Goal: Navigation & Orientation: Find specific page/section

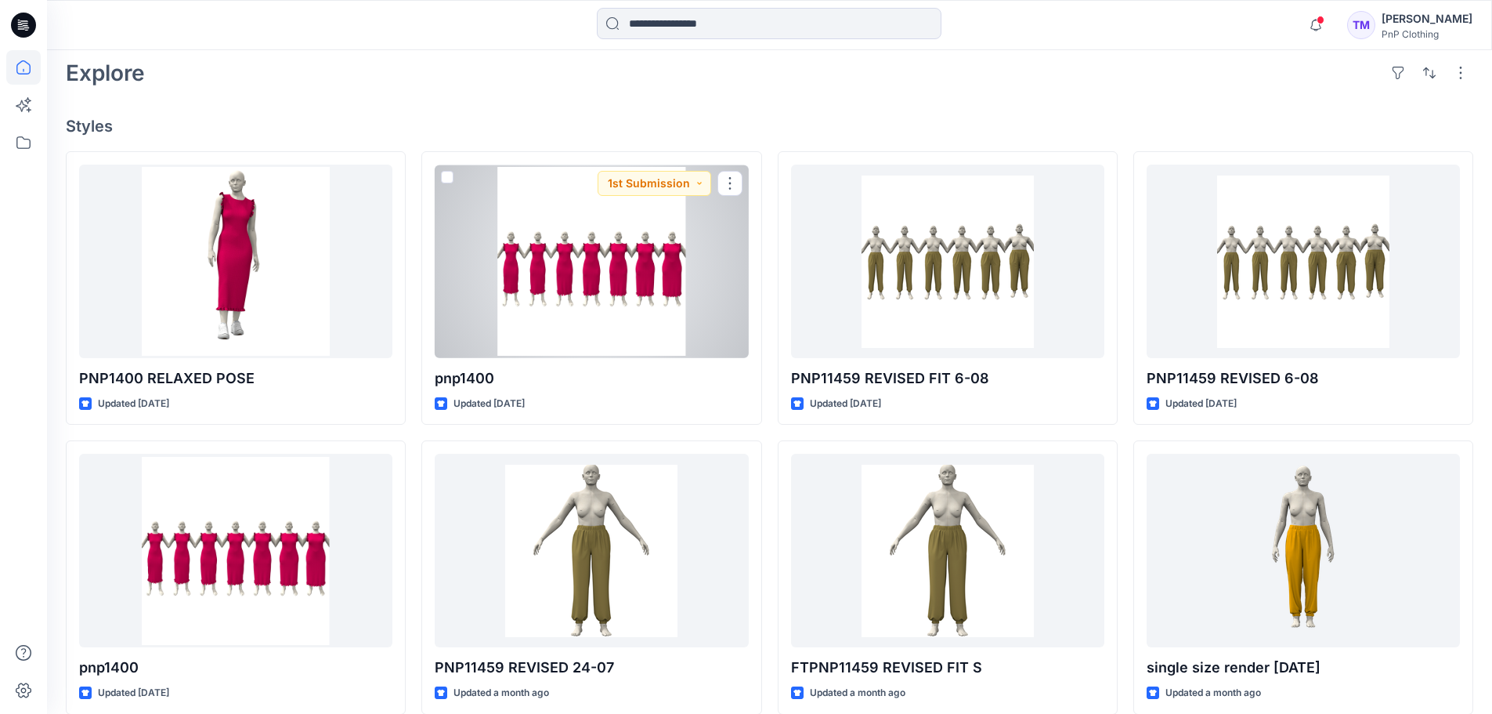
scroll to position [391, 0]
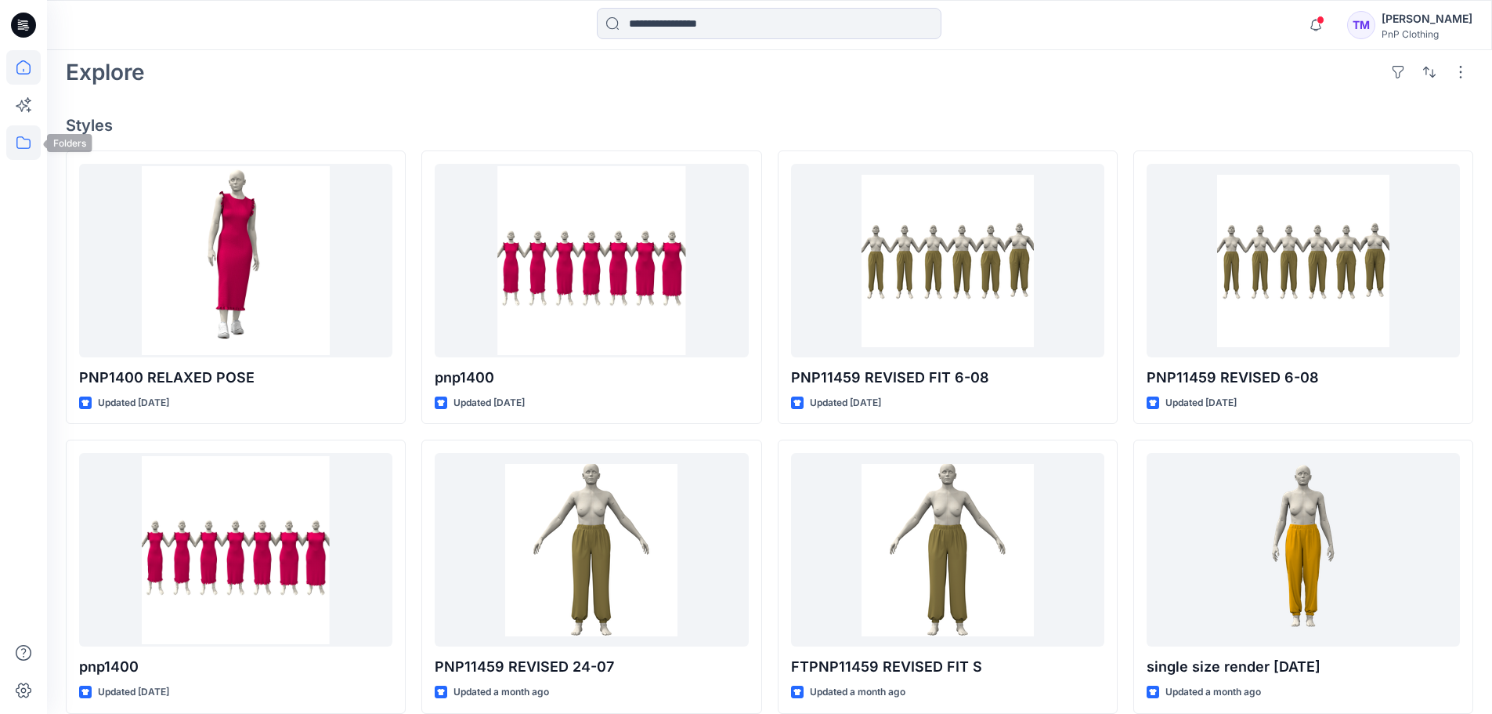
click at [23, 142] on icon at bounding box center [23, 142] width 34 height 34
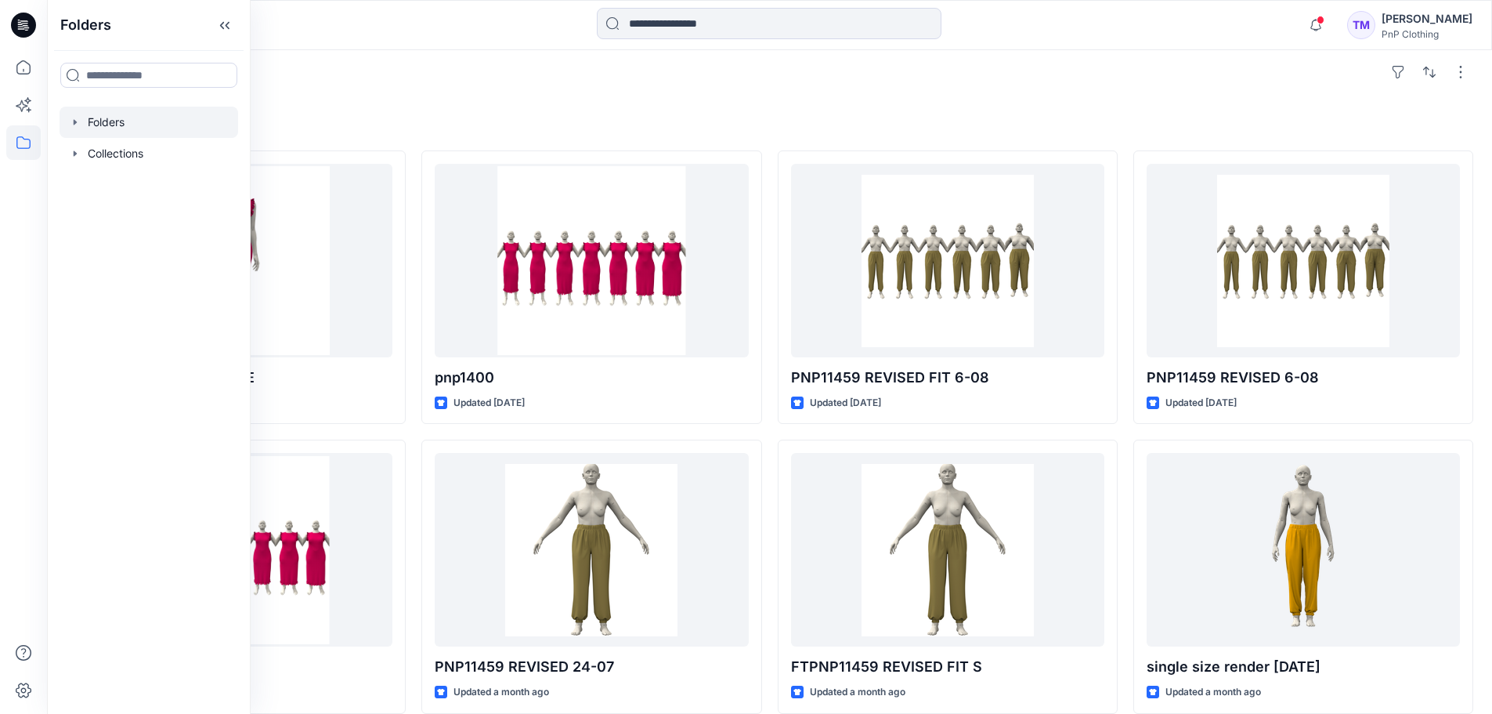
click at [76, 117] on div "Folders" at bounding box center [149, 122] width 179 height 31
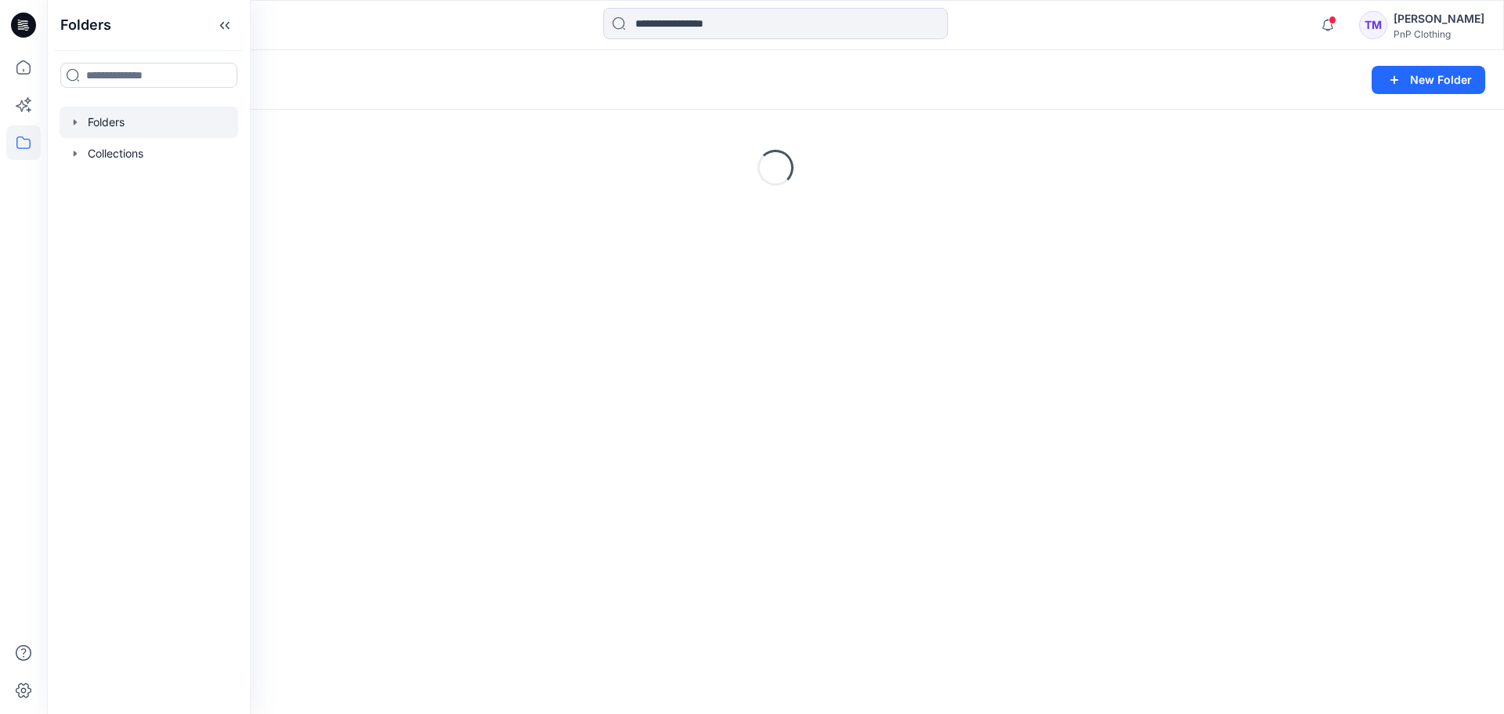
click at [72, 124] on icon "button" at bounding box center [75, 122] width 13 height 13
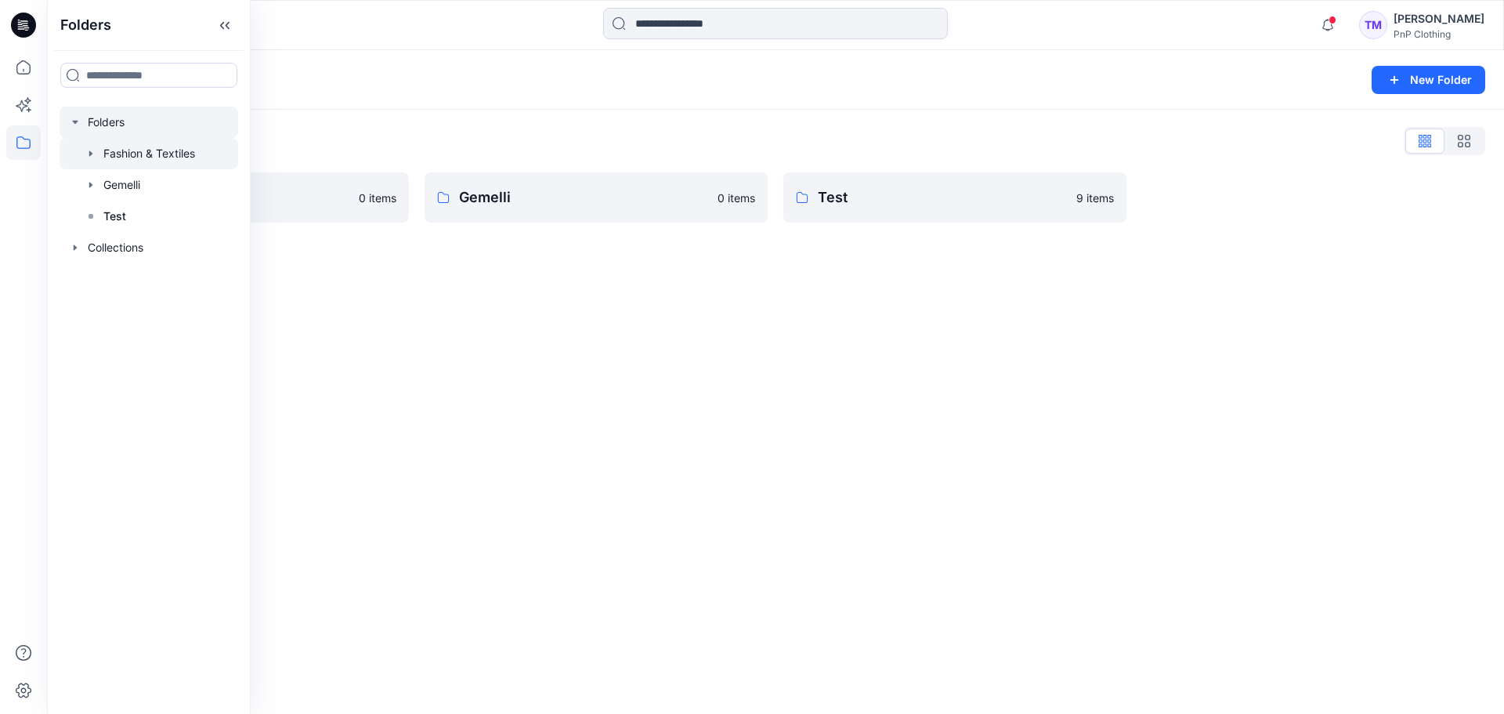
click at [95, 151] on icon "button" at bounding box center [91, 153] width 13 height 13
click at [591, 426] on div "Folders New Folder Folders List Fashion & Textiles 0 items Gemelli 0 items Test…" at bounding box center [775, 381] width 1457 height 663
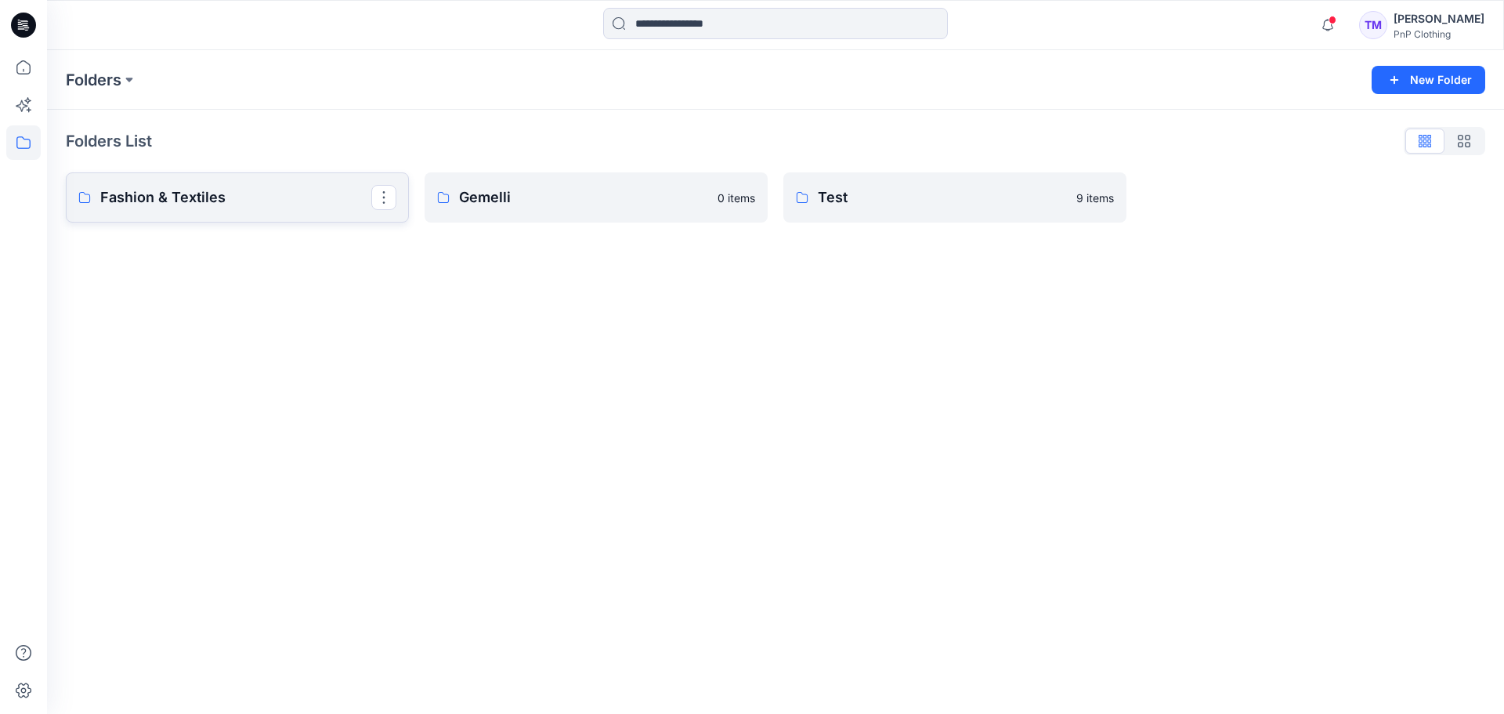
click at [222, 193] on p "Fashion & Textiles" at bounding box center [235, 197] width 271 height 22
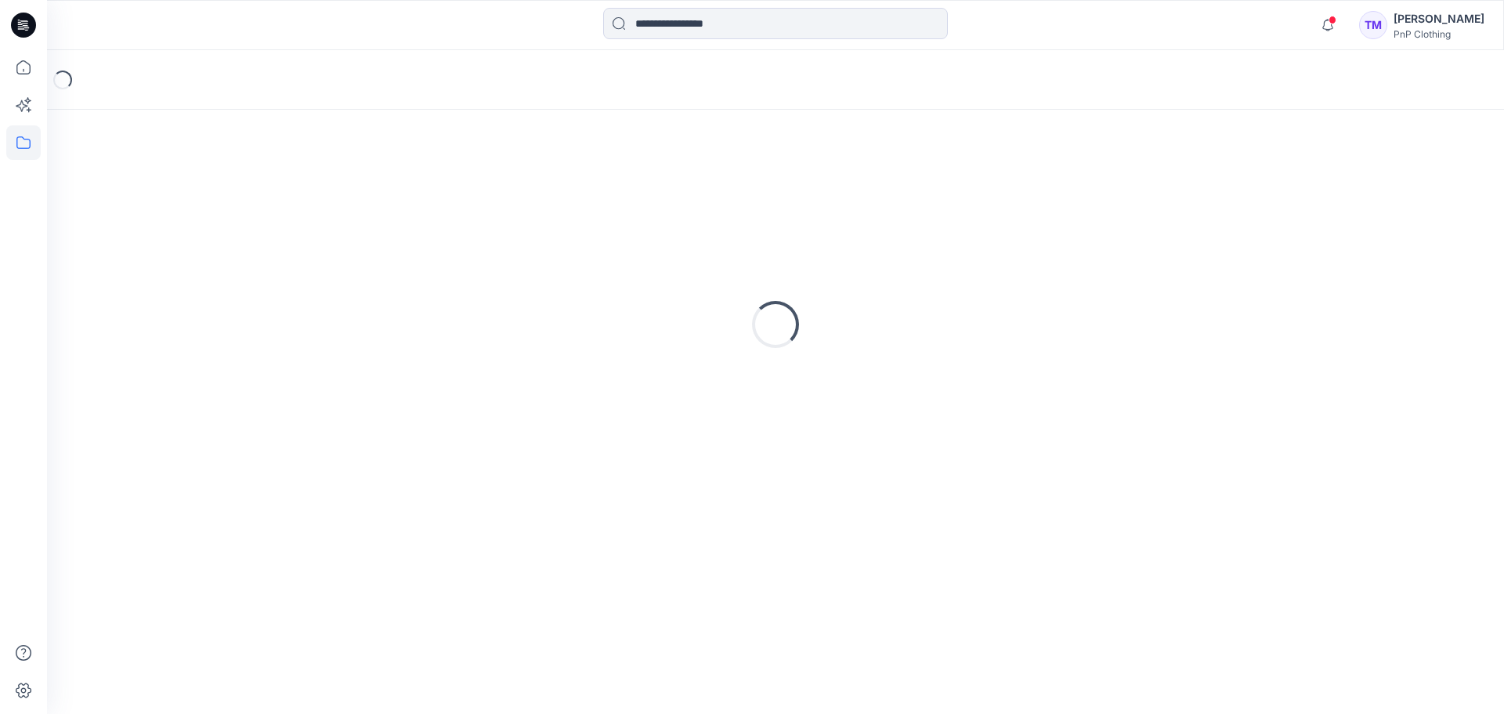
click at [223, 193] on div "Loading..." at bounding box center [775, 324] width 1419 height 392
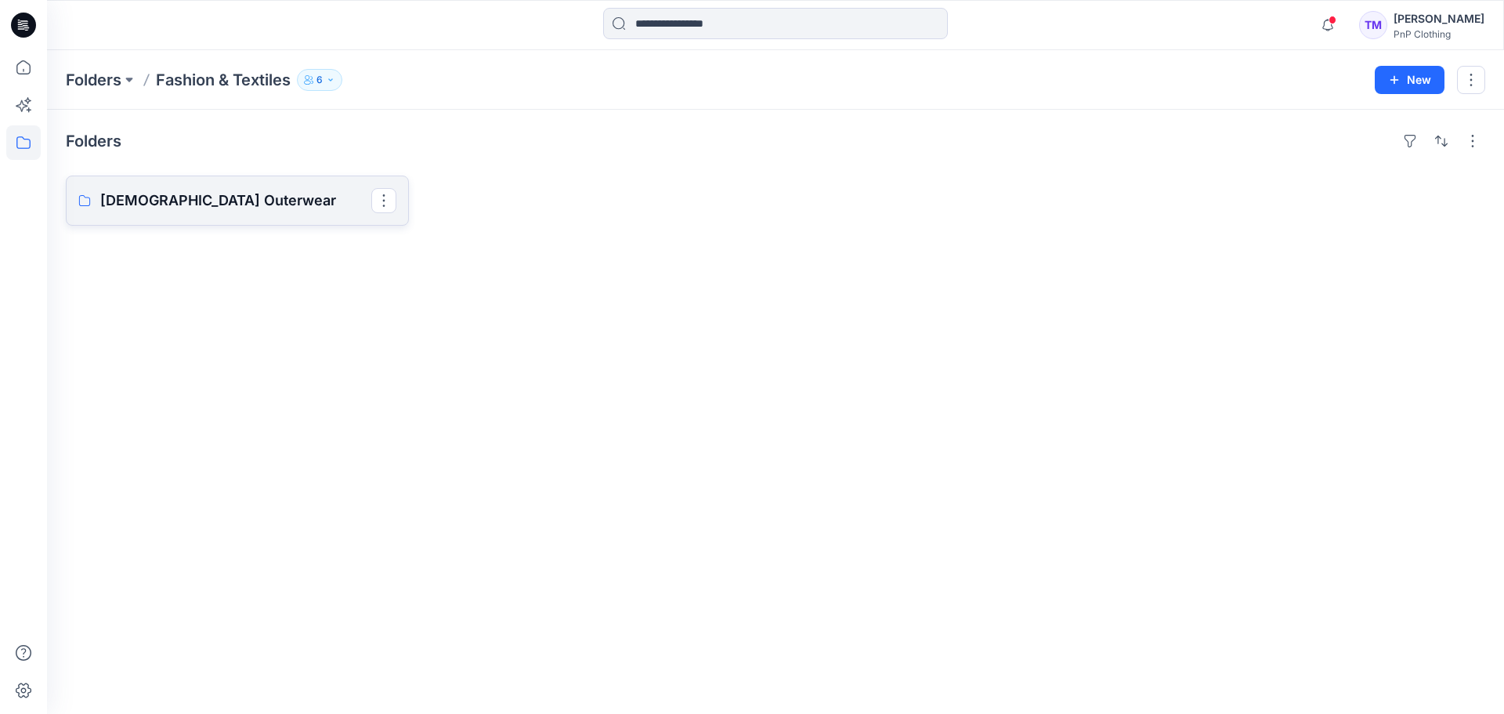
click at [157, 189] on link "[DEMOGRAPHIC_DATA] Outerwear" at bounding box center [237, 200] width 343 height 50
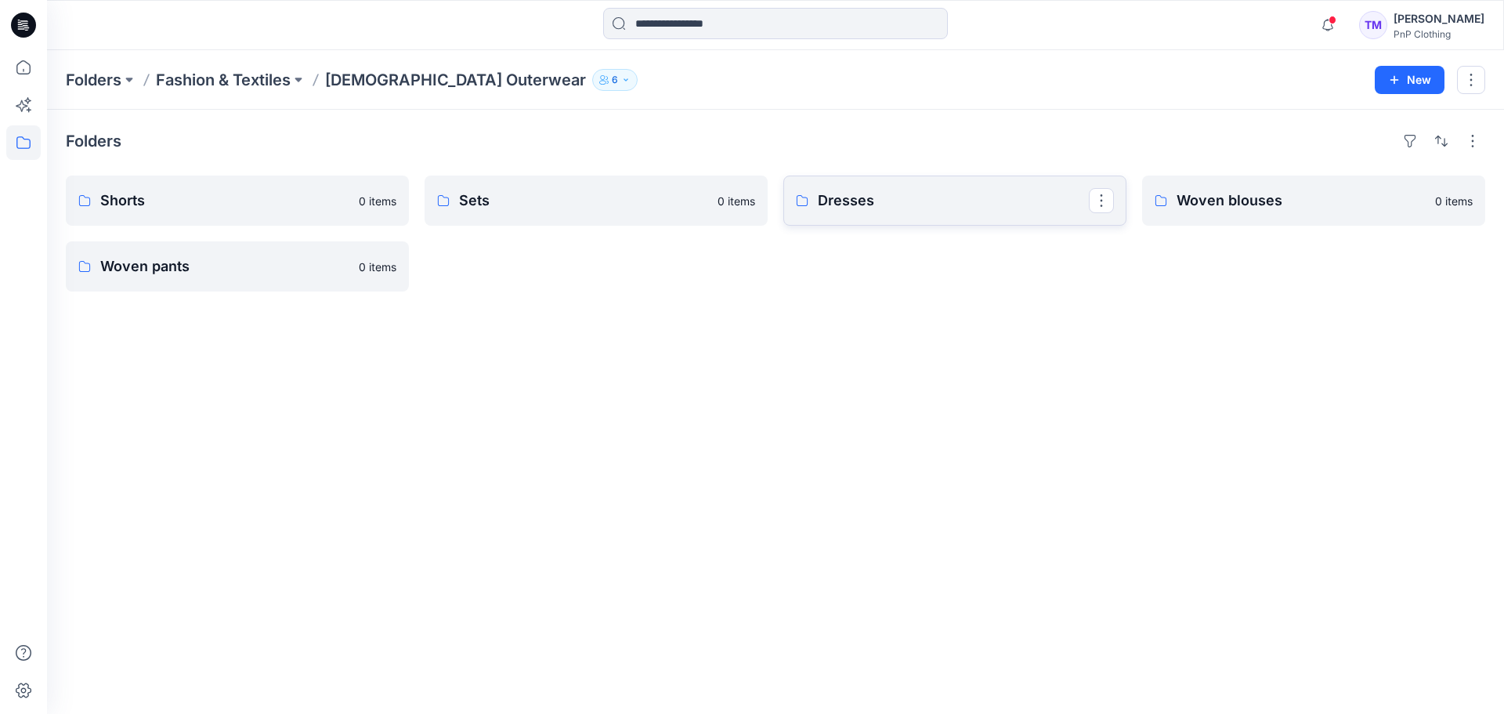
click at [866, 211] on link "Dresses" at bounding box center [954, 200] width 343 height 50
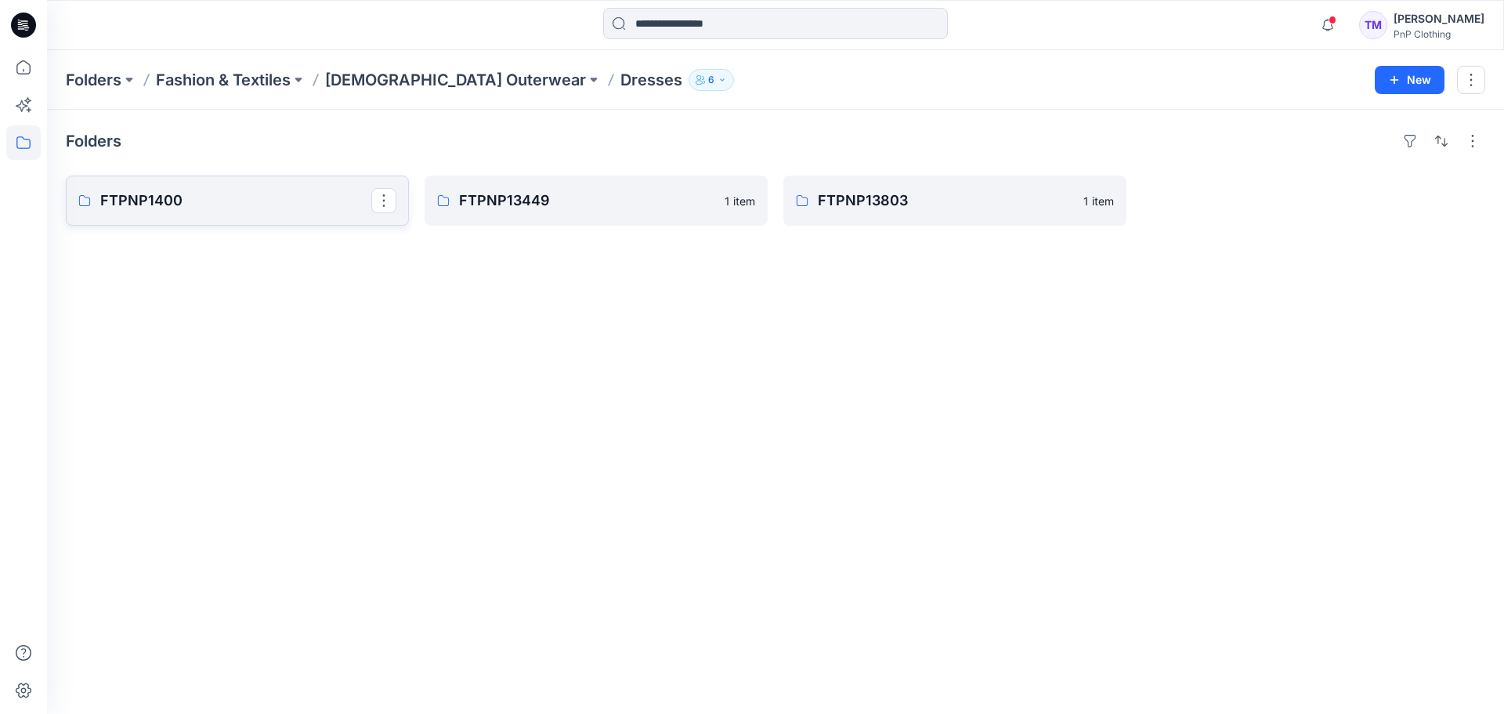
click at [251, 198] on p "FTPNP1400" at bounding box center [235, 201] width 271 height 22
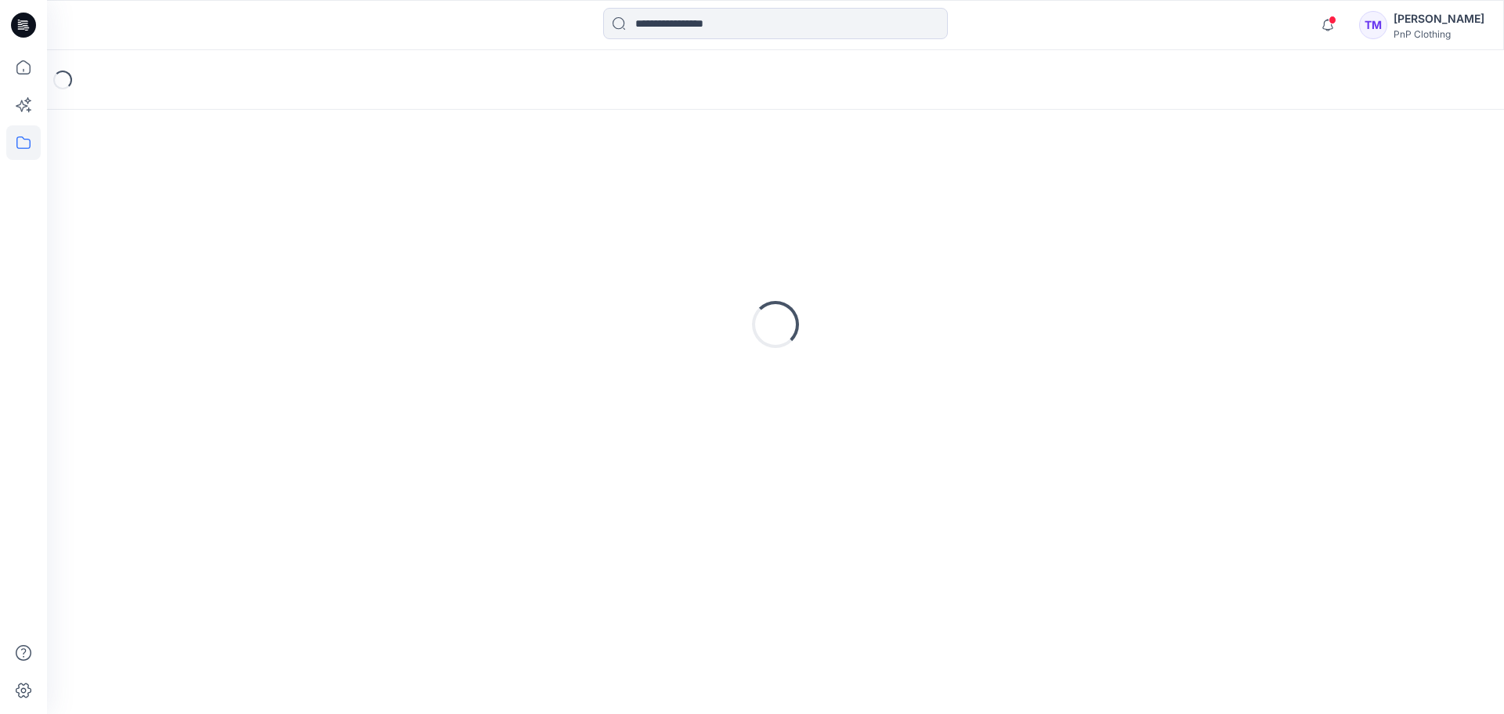
click at [251, 198] on div "Loading..." at bounding box center [775, 324] width 1419 height 392
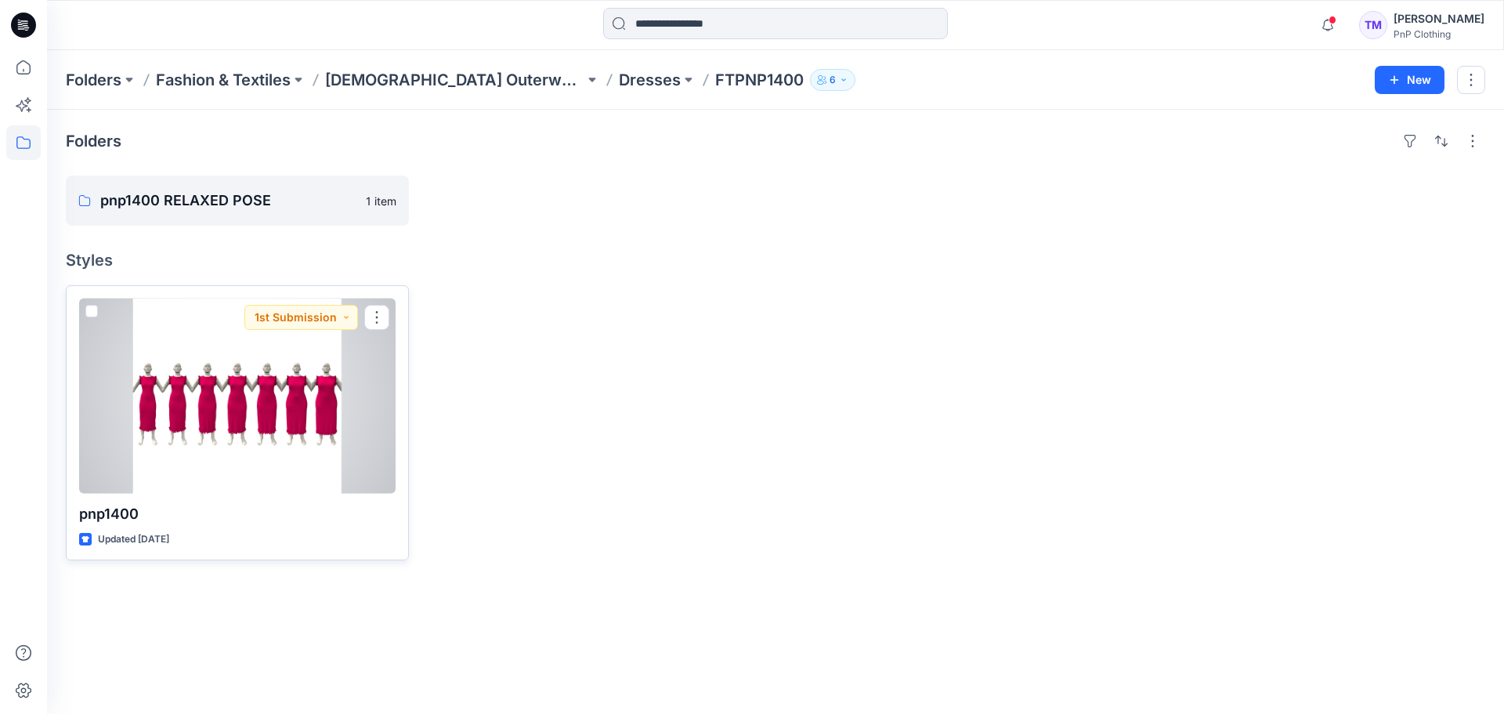
click at [257, 403] on div at bounding box center [237, 395] width 316 height 195
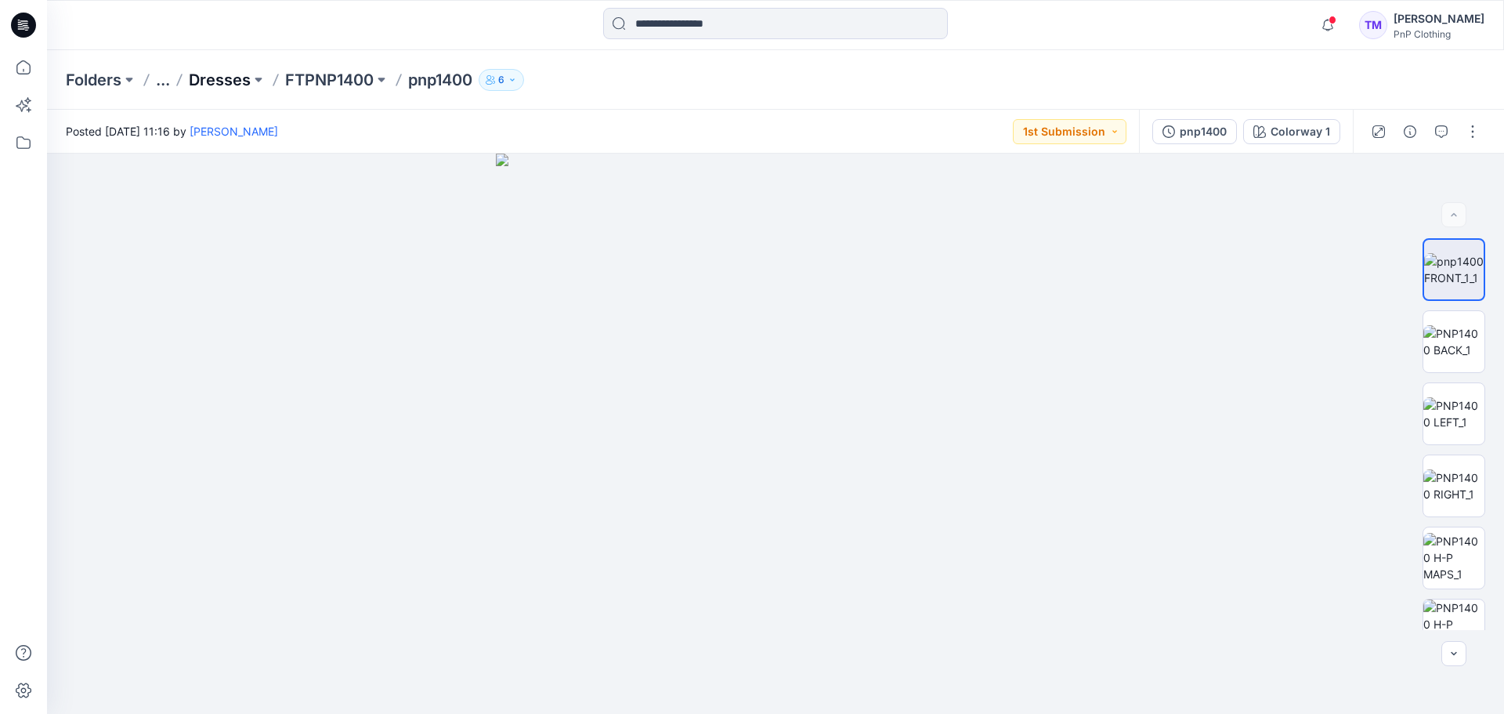
click at [232, 80] on p "Dresses" at bounding box center [220, 80] width 62 height 22
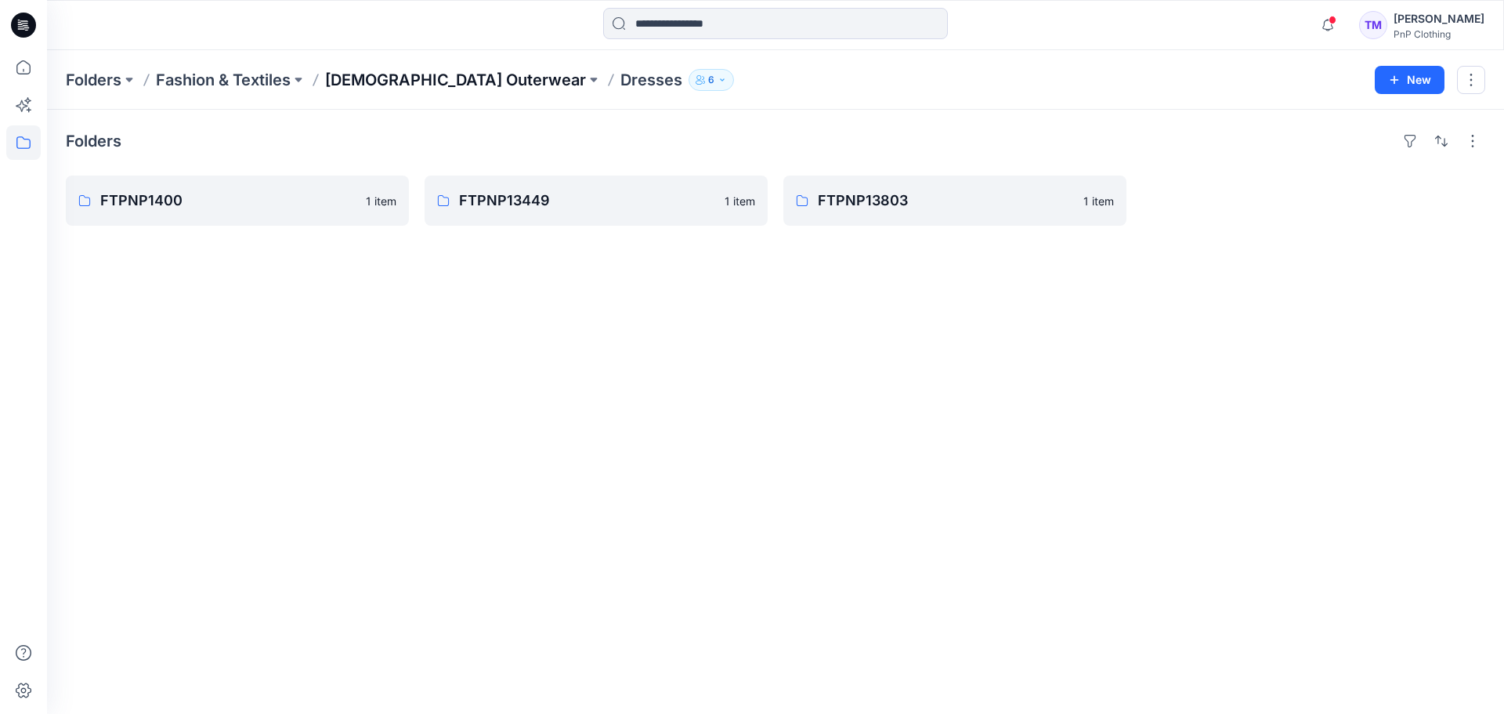
click at [394, 82] on p "[DEMOGRAPHIC_DATA] Outerwear" at bounding box center [455, 80] width 261 height 22
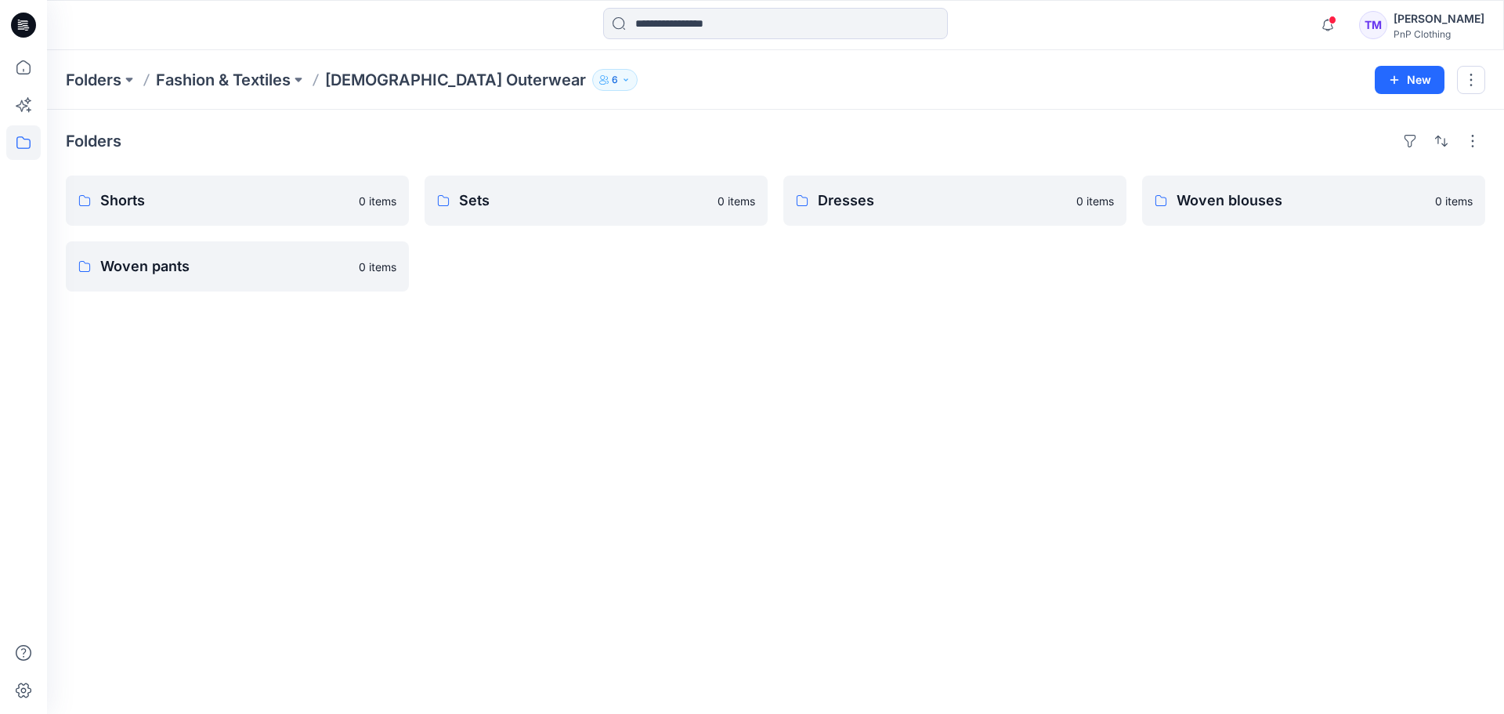
click at [431, 301] on div "Folders Shorts 0 items Woven pants 0 items Sets 0 items Dresses 0 items Woven b…" at bounding box center [775, 412] width 1457 height 604
click at [164, 268] on p "Woven pants" at bounding box center [235, 266] width 271 height 22
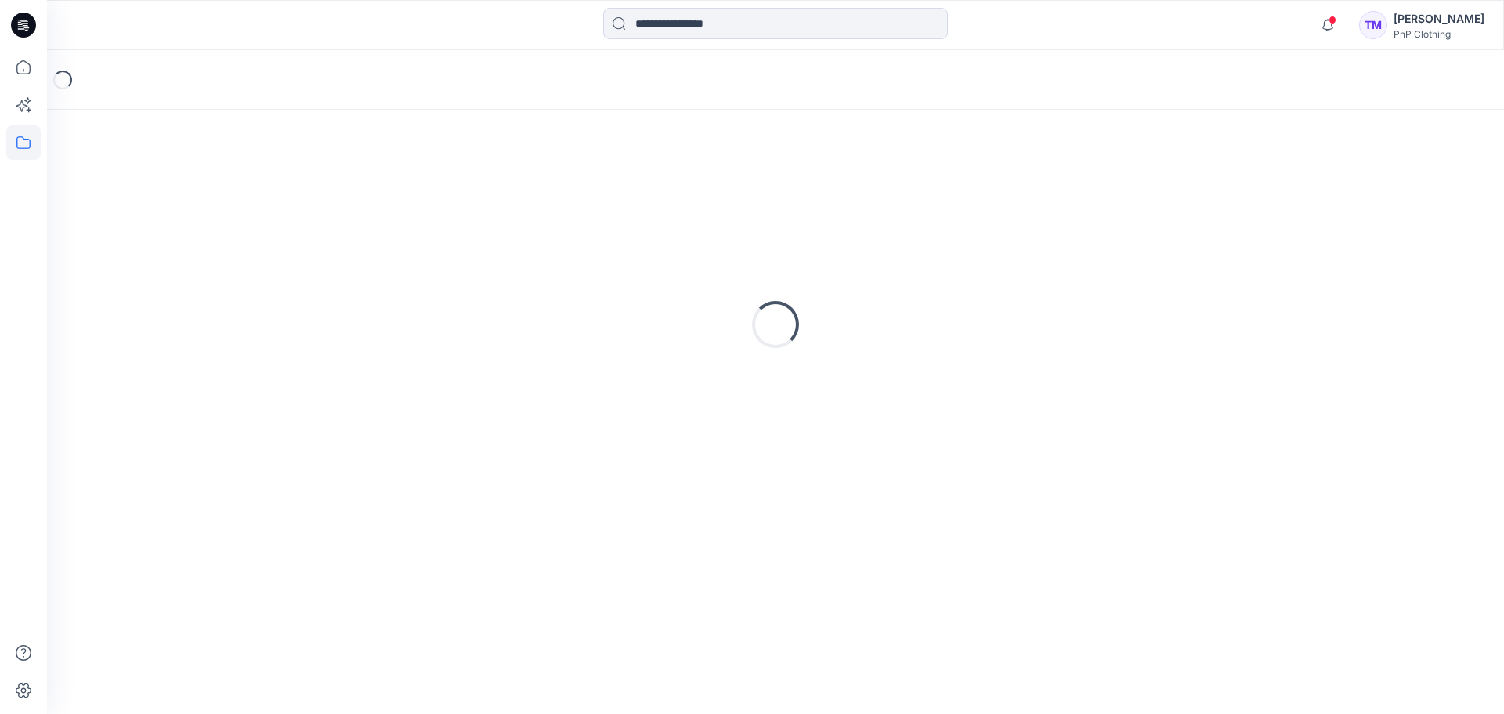
click at [164, 268] on div "Loading..." at bounding box center [775, 324] width 1419 height 392
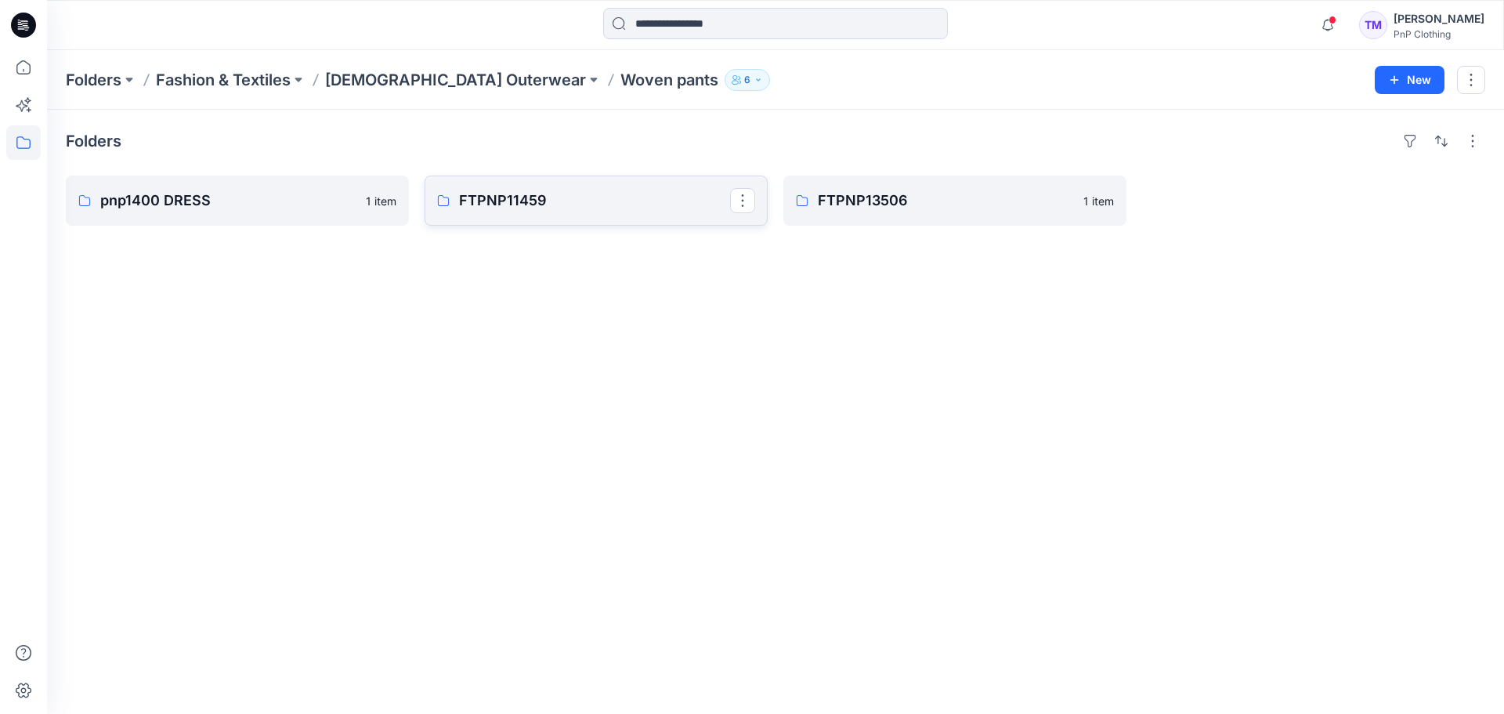
click at [582, 204] on p "FTPNP11459" at bounding box center [594, 201] width 271 height 22
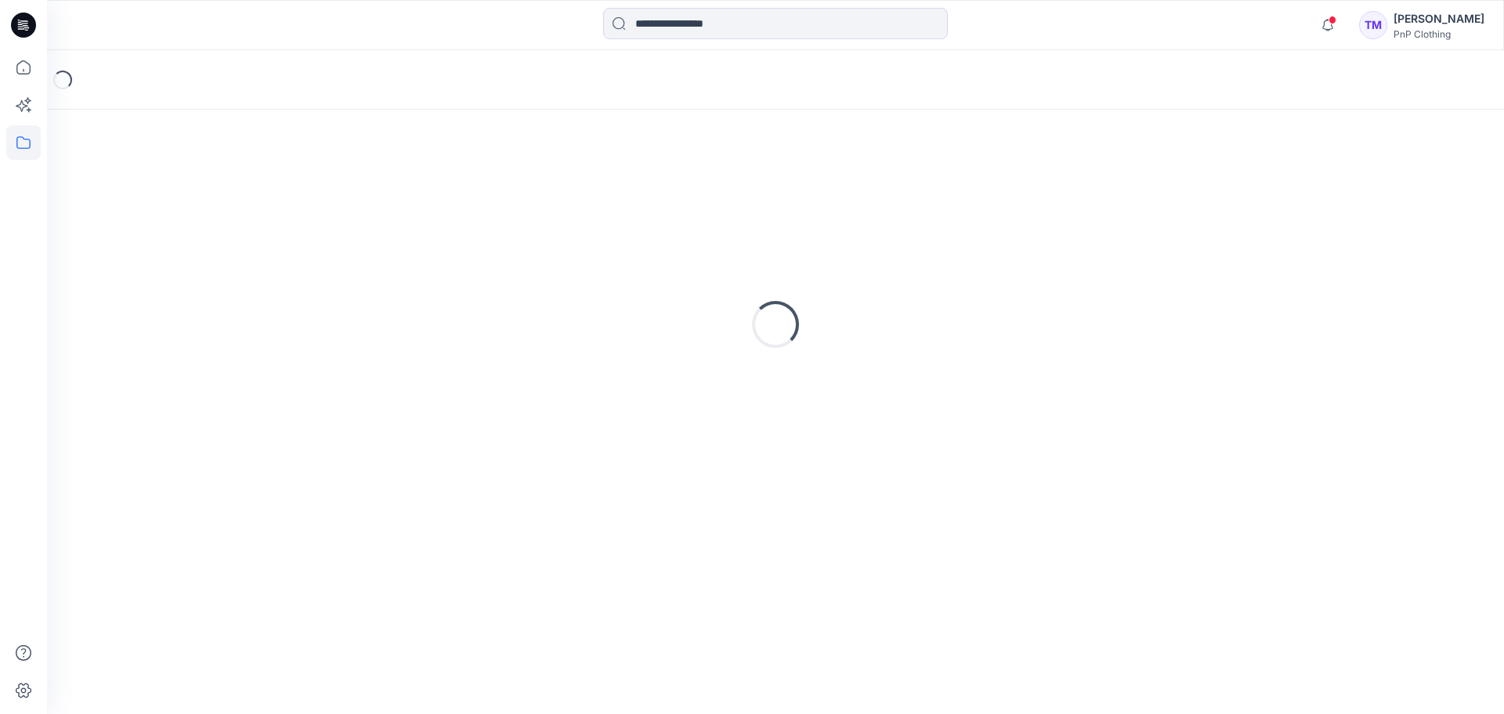
click at [582, 204] on div "Loading..." at bounding box center [775, 324] width 1419 height 392
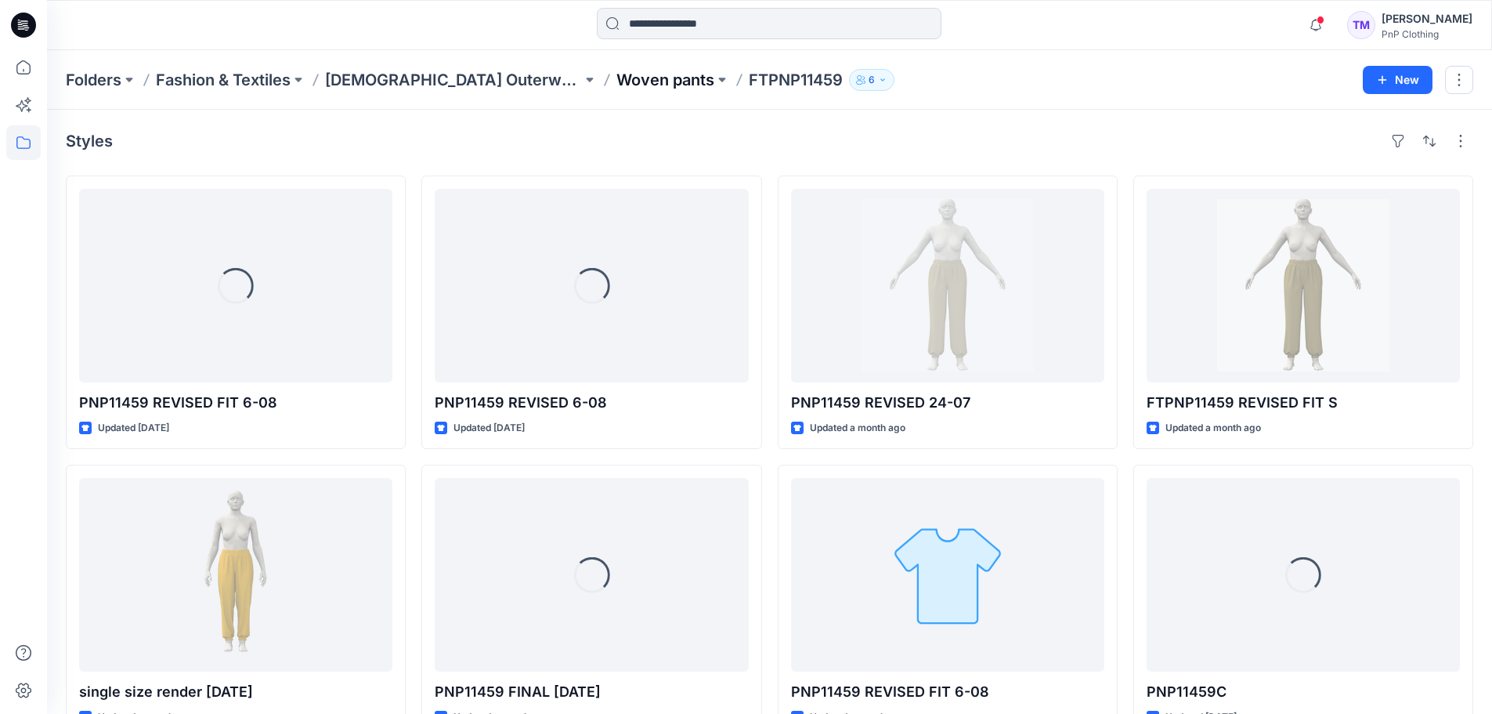
click at [616, 81] on p "Woven pants" at bounding box center [665, 80] width 98 height 22
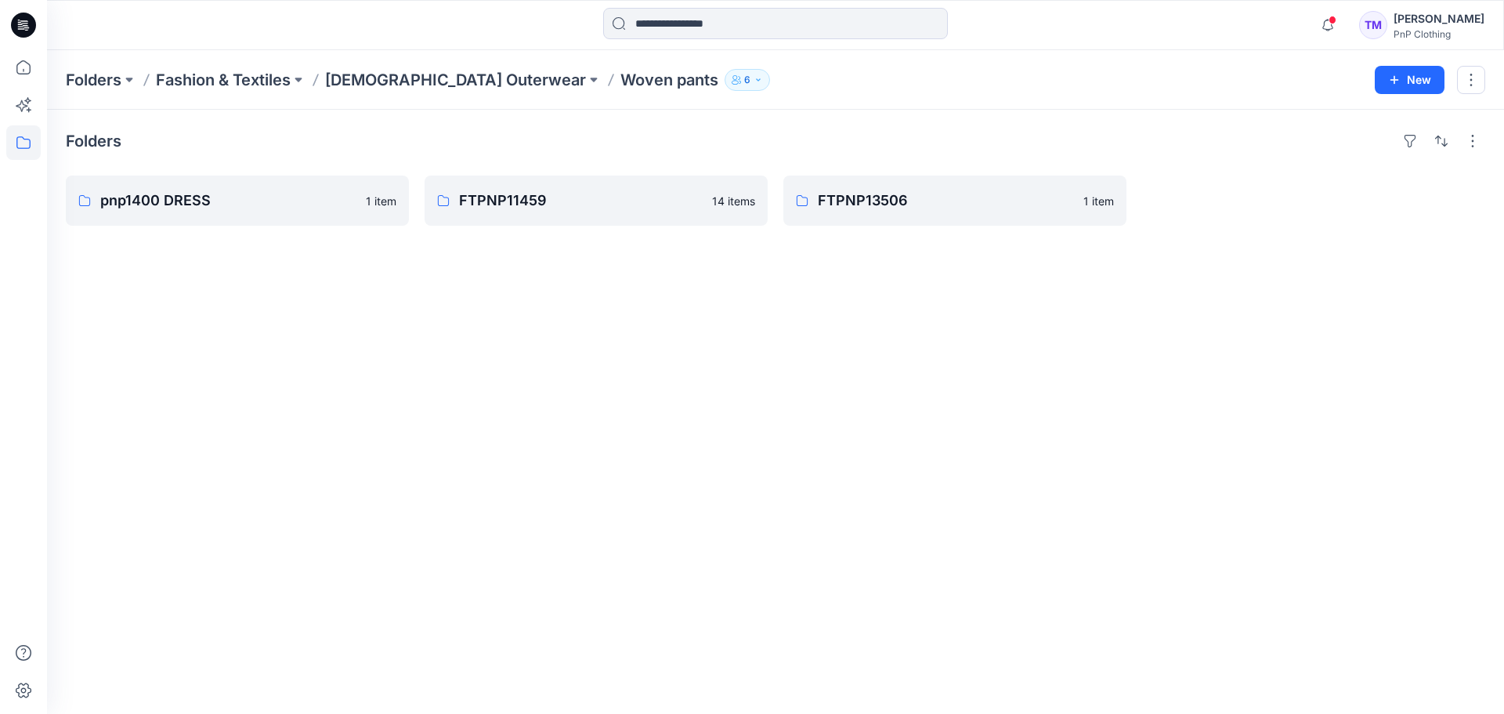
click at [472, 418] on div "Folders pnp1400 DRESS 1 item FTPNP11459 14 items FTPNP13506 1 item" at bounding box center [775, 412] width 1457 height 604
click at [273, 202] on p "pnp1400 DRESS" at bounding box center [235, 201] width 271 height 22
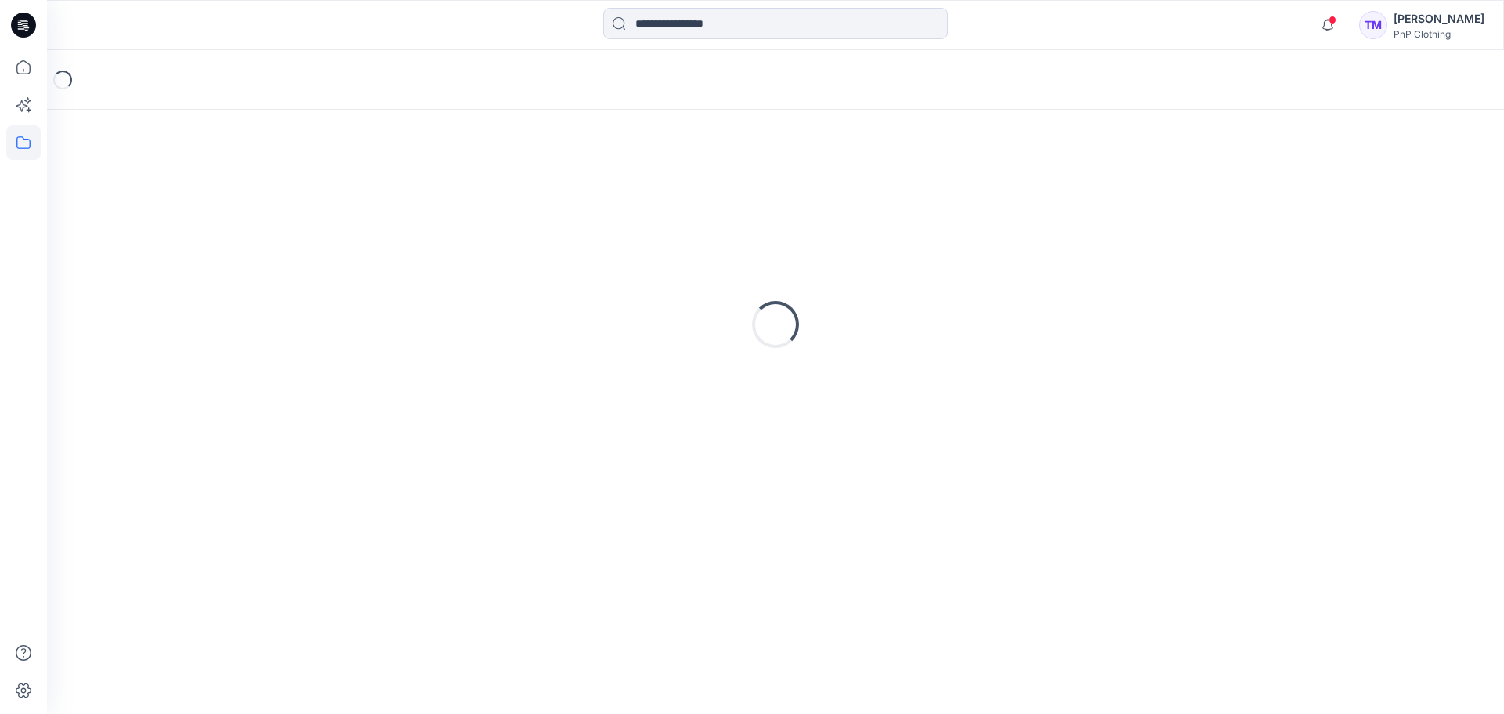
click at [273, 202] on div "Loading..." at bounding box center [775, 324] width 1419 height 392
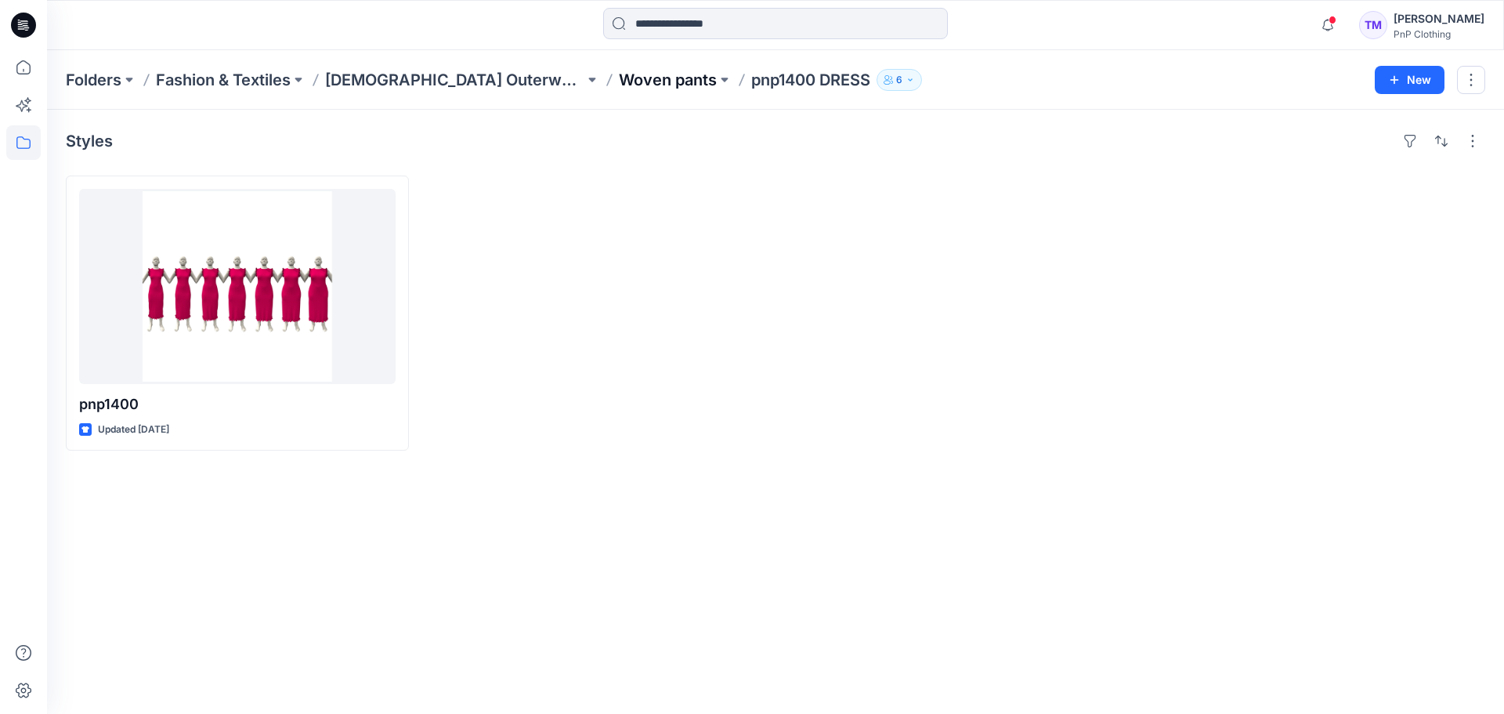
click at [619, 83] on p "Woven pants" at bounding box center [668, 80] width 98 height 22
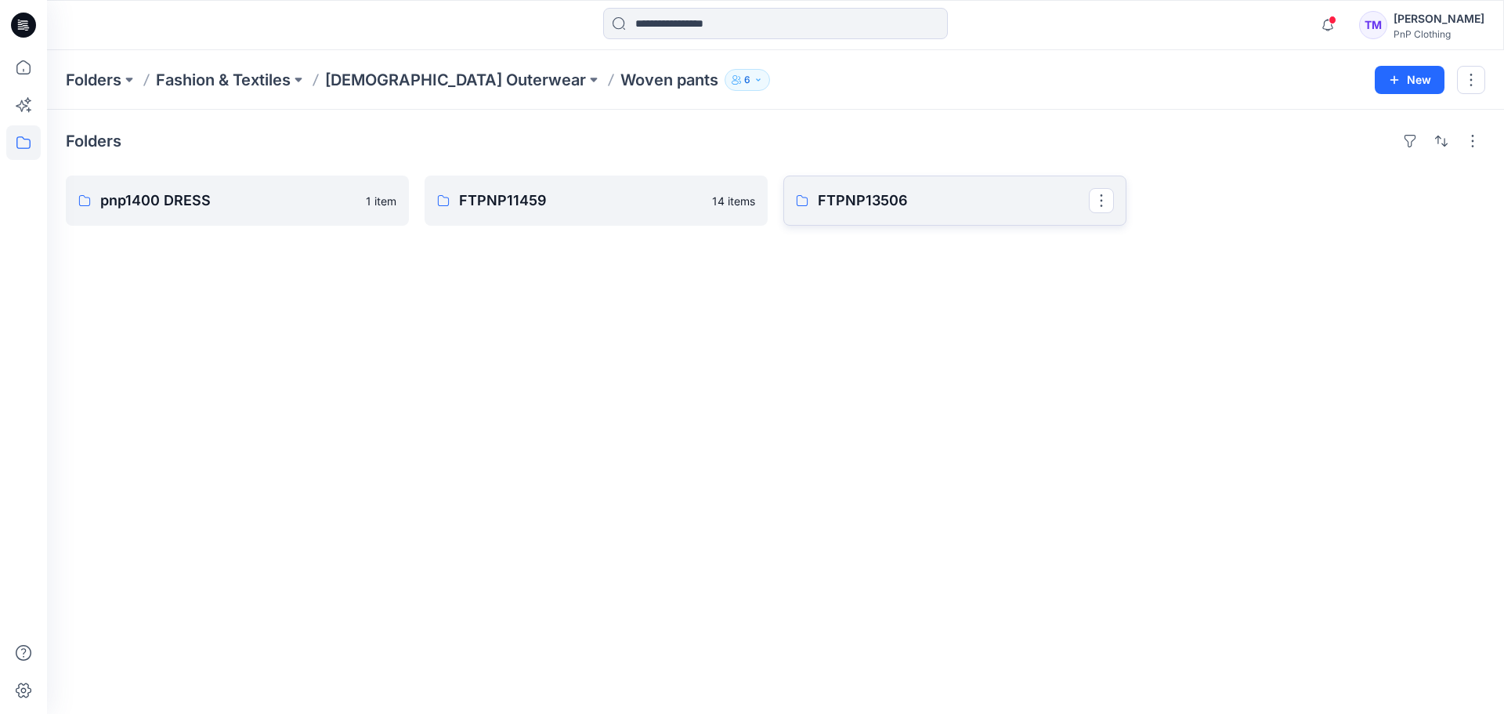
click at [846, 210] on p "FTPNP13506" at bounding box center [953, 201] width 271 height 22
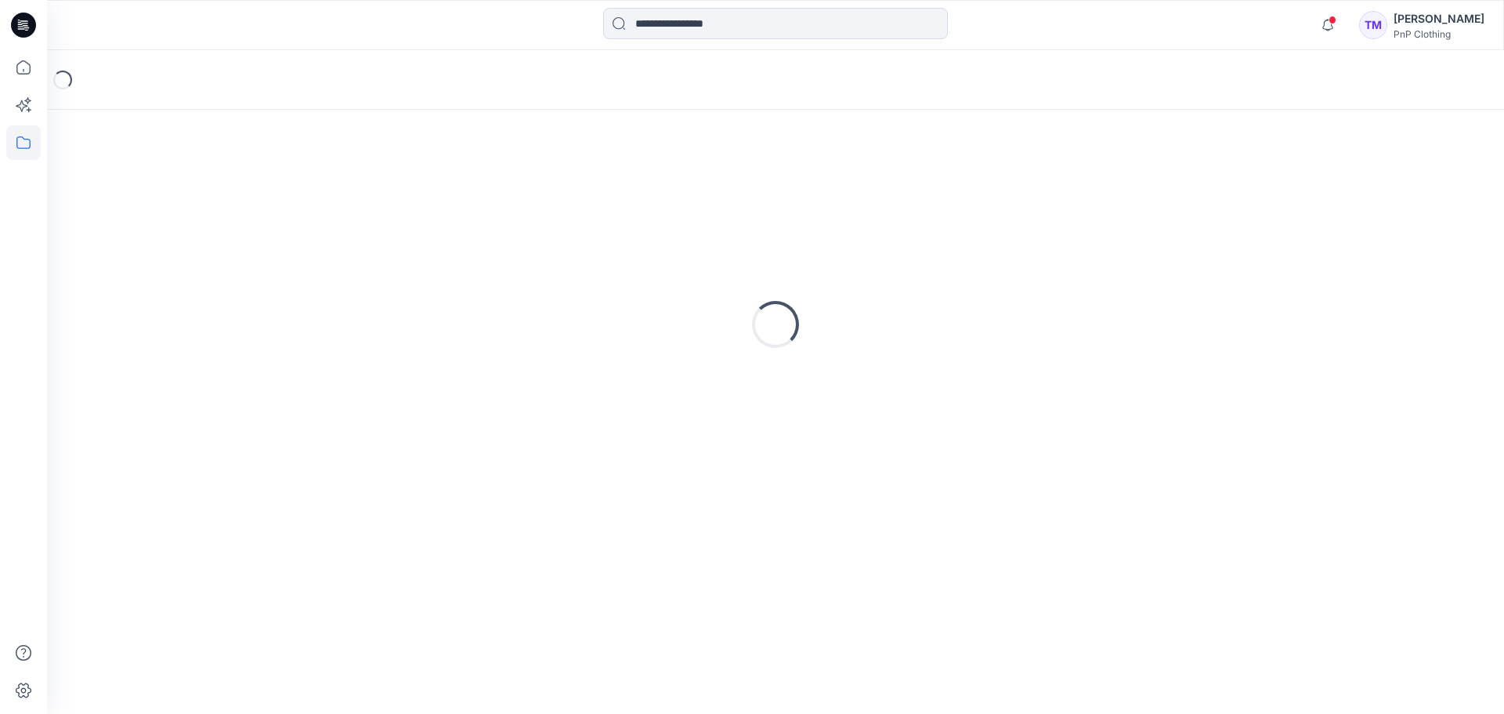
click at [846, 210] on div "Loading..." at bounding box center [775, 324] width 1419 height 392
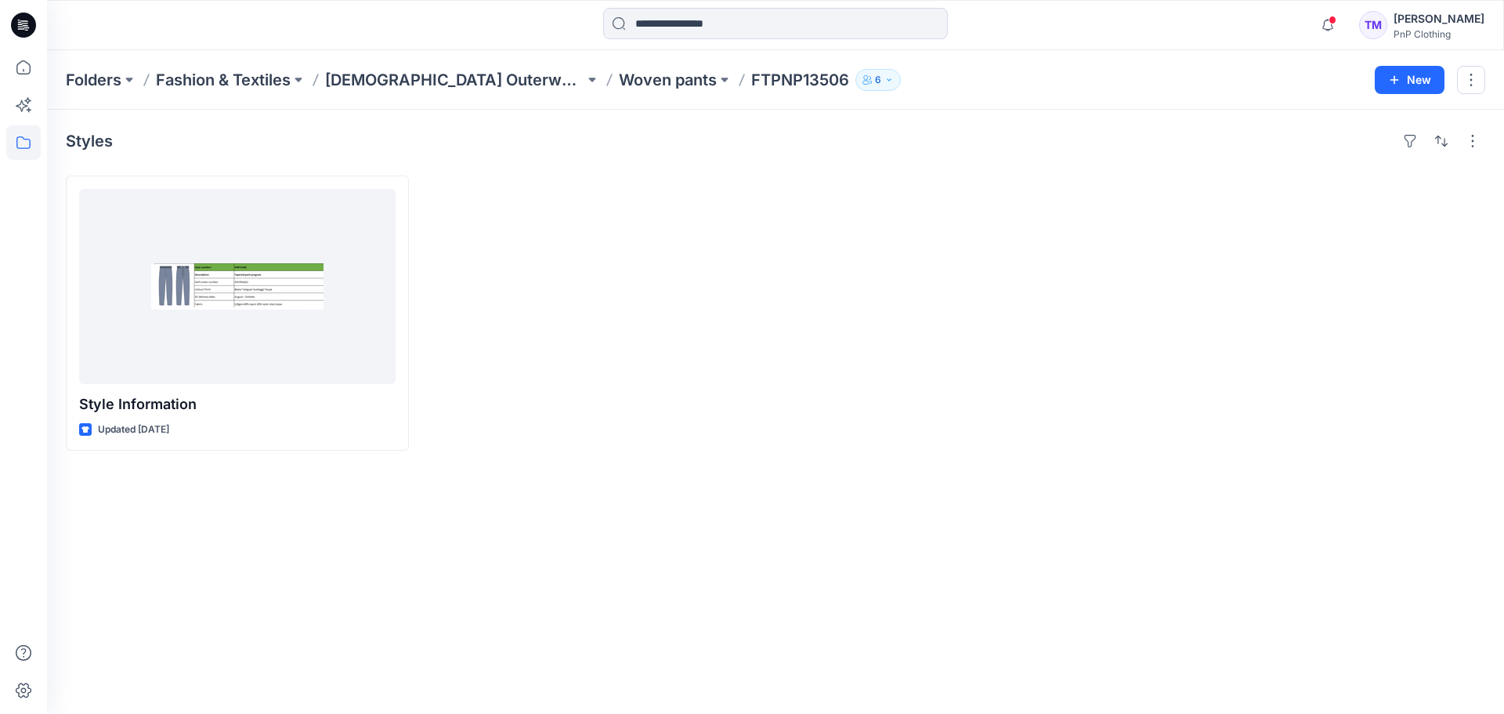
click at [619, 89] on p "Woven pants" at bounding box center [668, 80] width 98 height 22
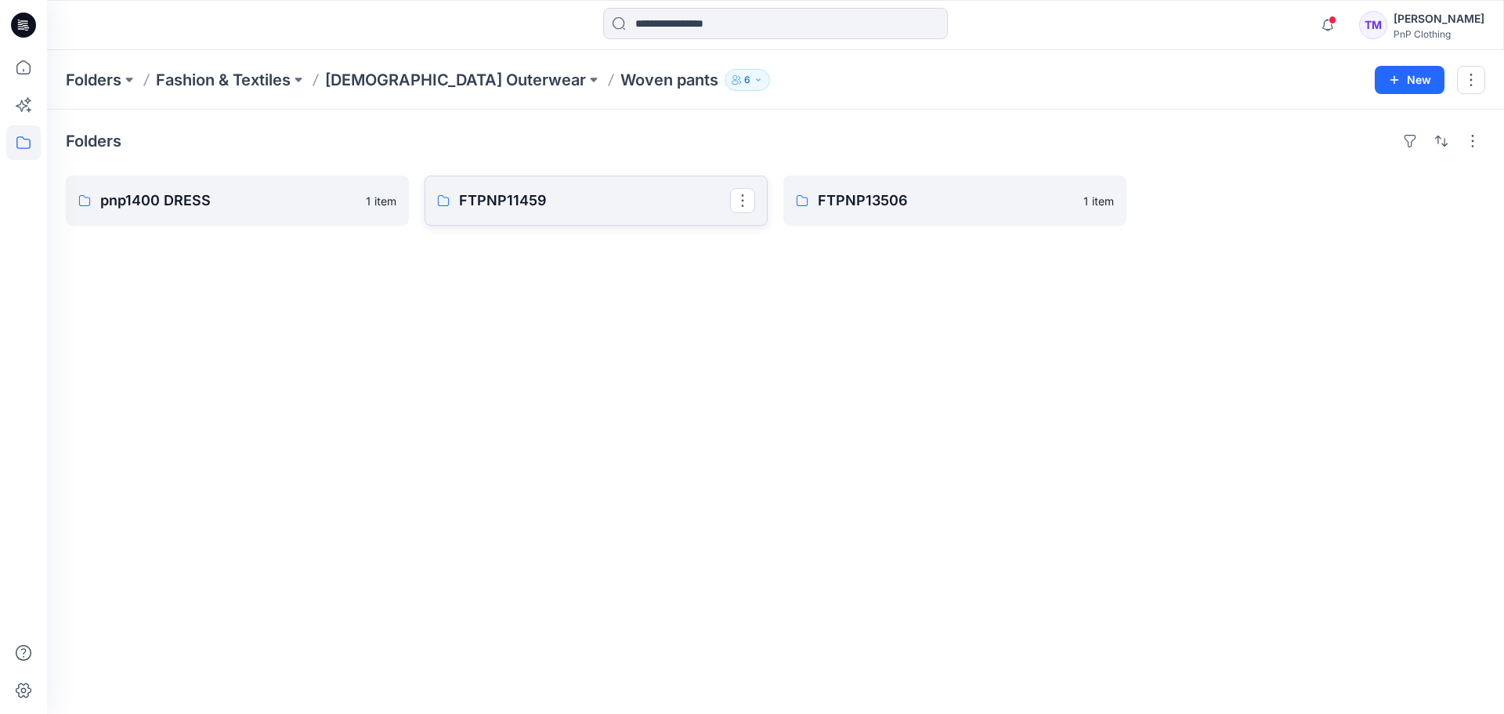
click at [526, 194] on p "FTPNP11459" at bounding box center [594, 201] width 271 height 22
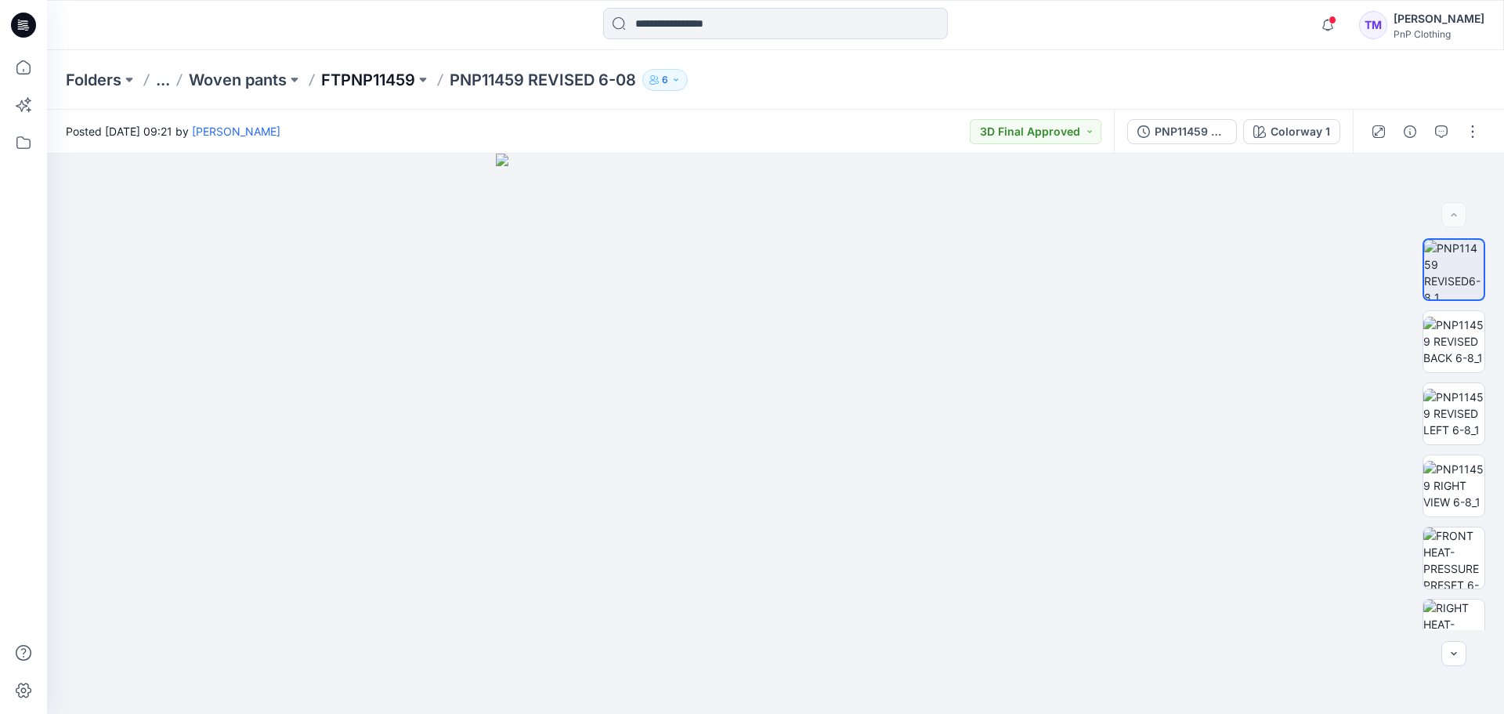
click at [356, 85] on p "FTPNP11459" at bounding box center [368, 80] width 94 height 22
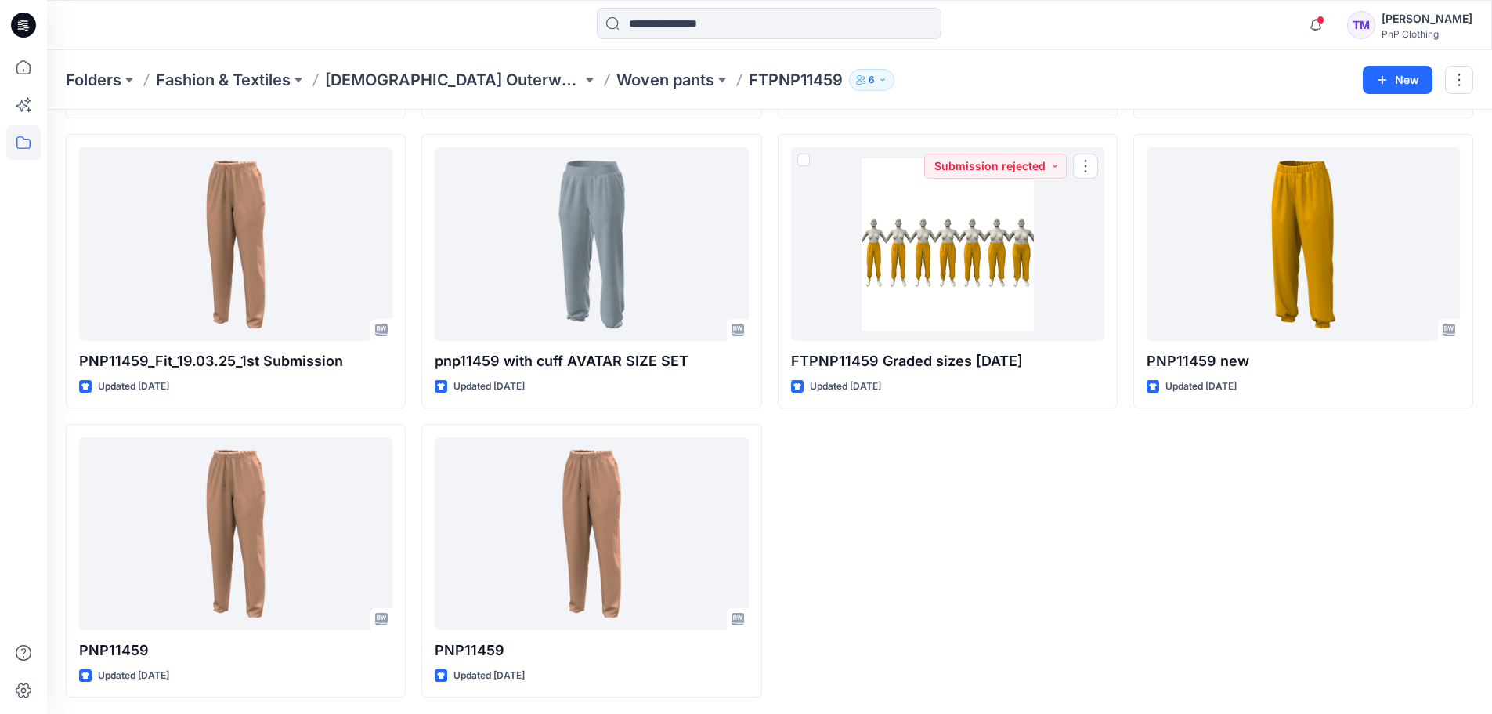
scroll to position [622, 0]
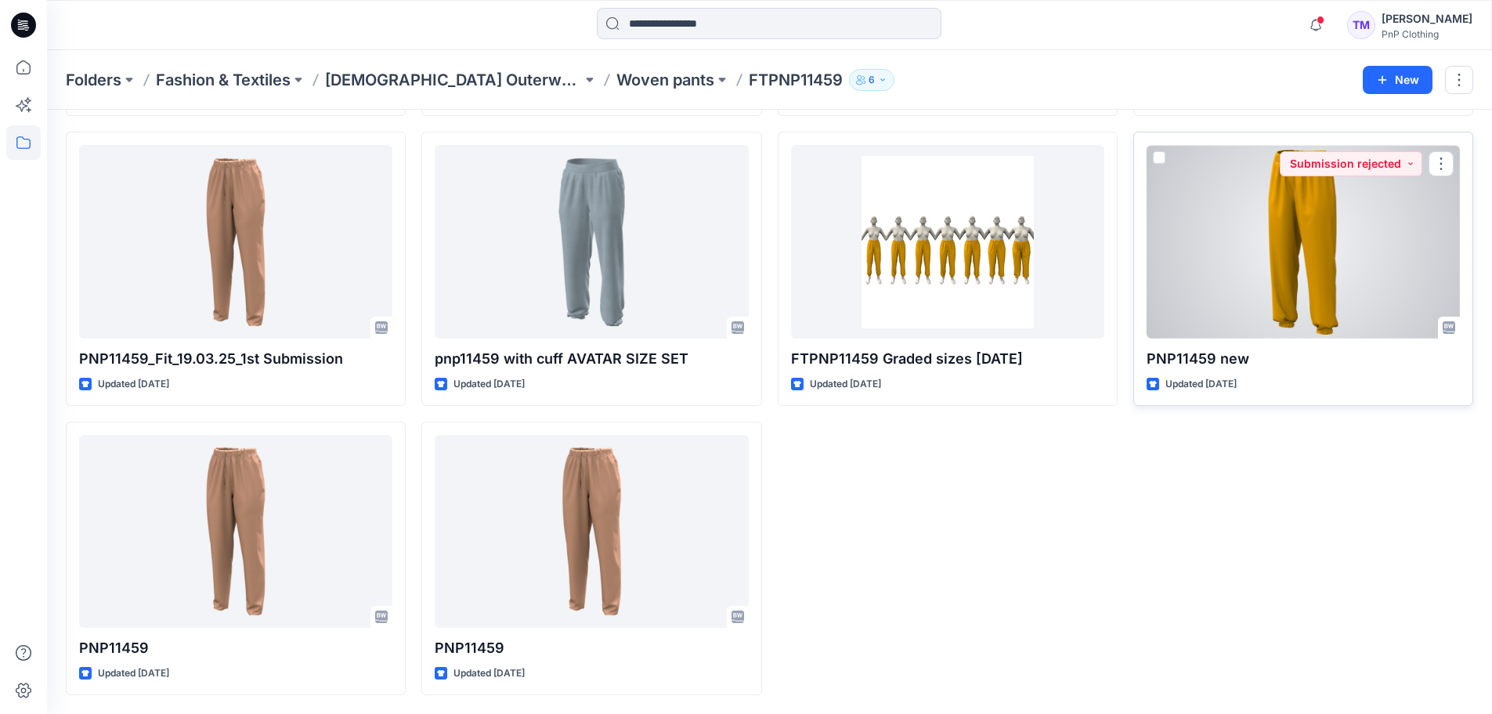
click at [1243, 291] on div at bounding box center [1303, 241] width 313 height 193
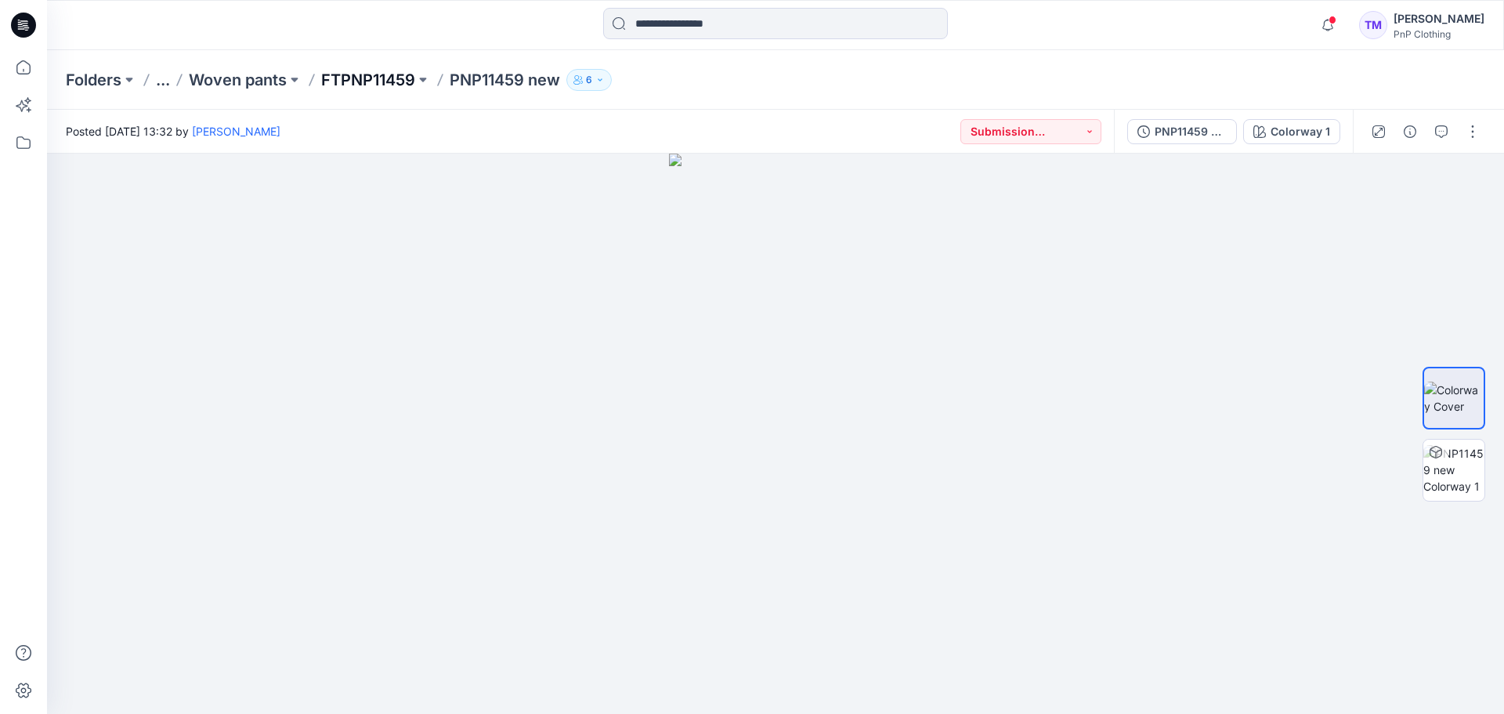
click at [369, 73] on p "FTPNP11459" at bounding box center [368, 80] width 94 height 22
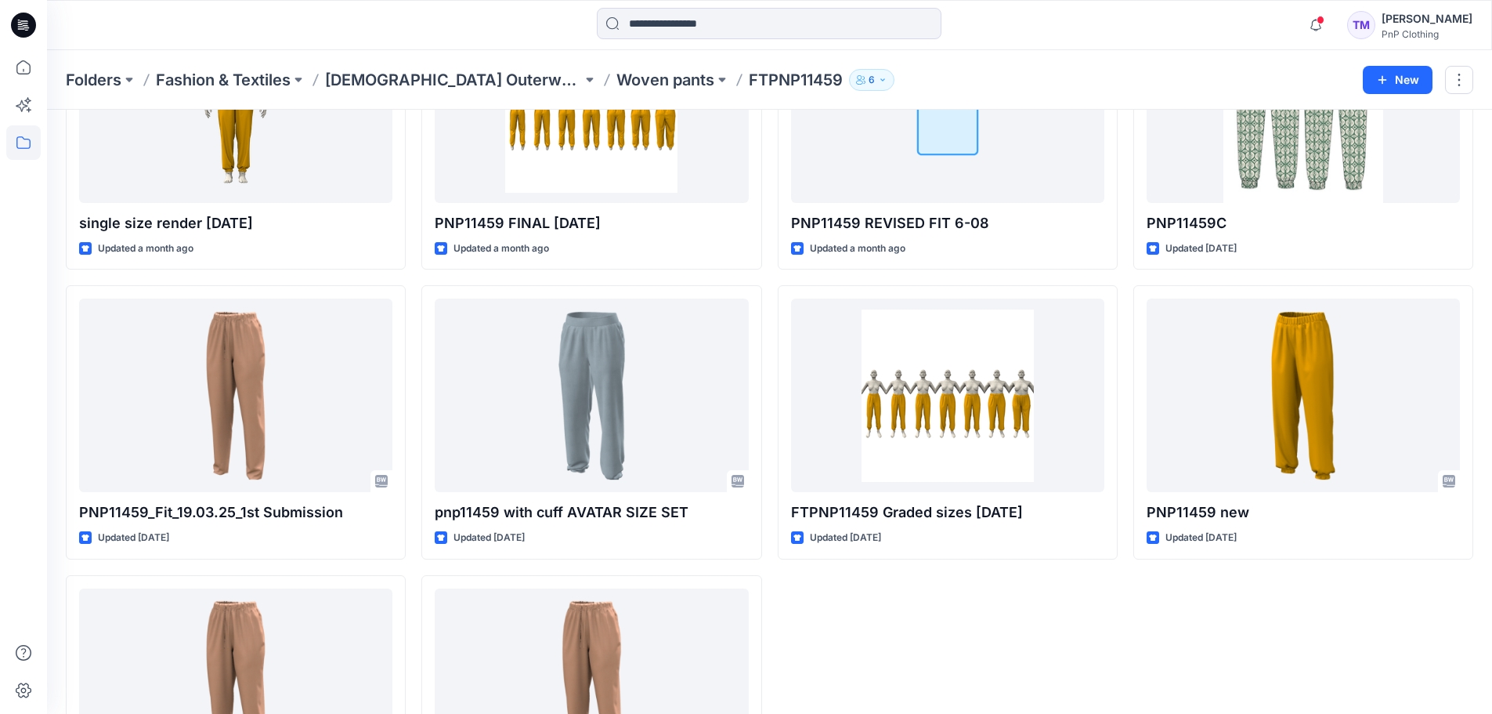
scroll to position [469, 0]
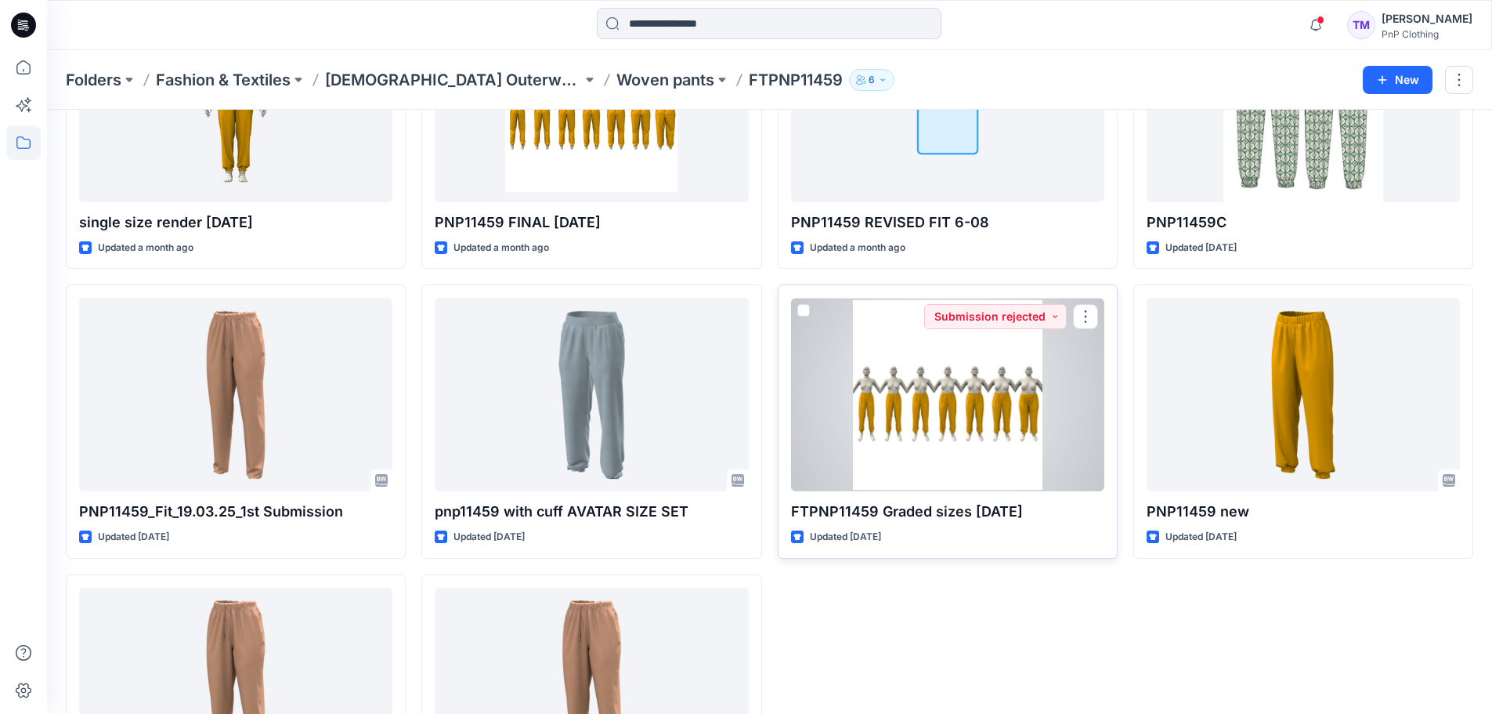
click at [897, 437] on div at bounding box center [947, 394] width 313 height 193
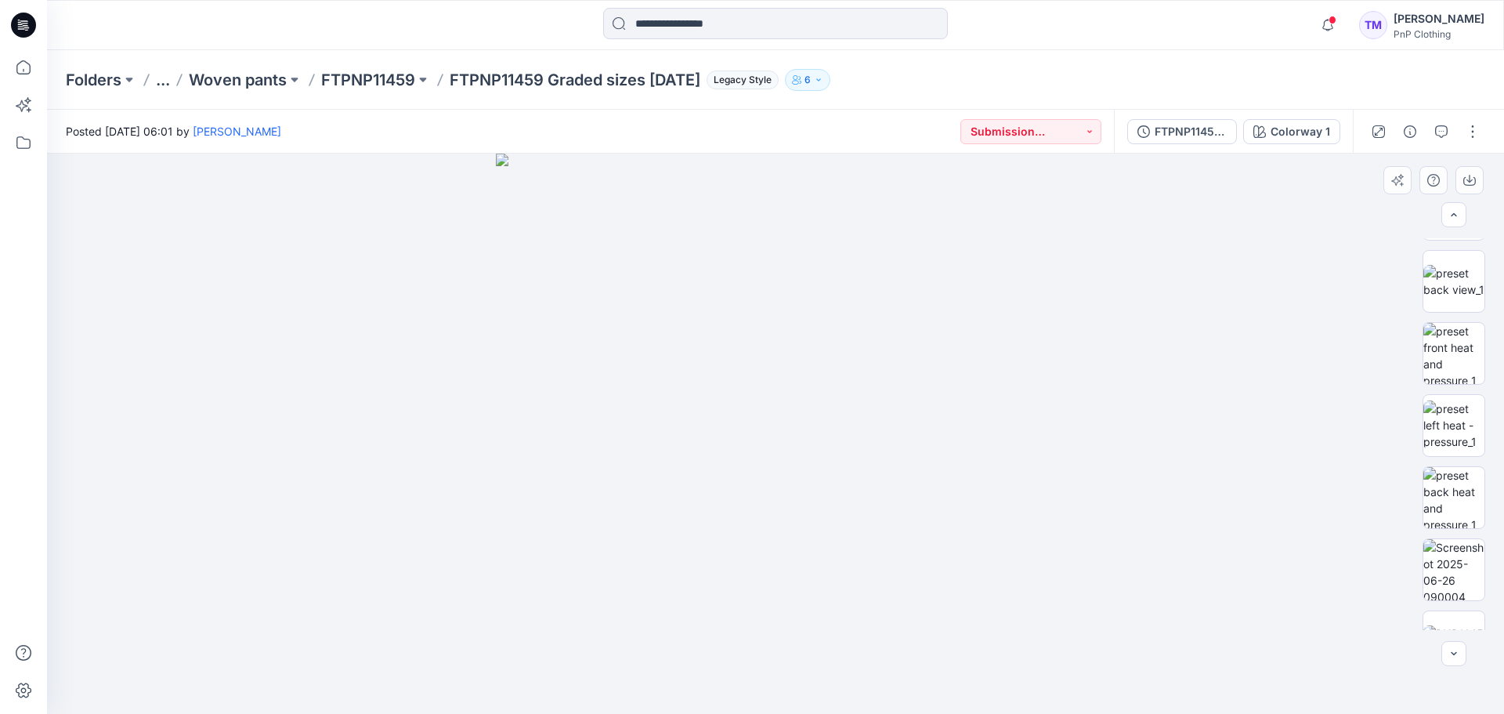
scroll to position [175, 0]
click at [1436, 597] on img at bounding box center [1453, 598] width 61 height 33
click at [1442, 275] on img at bounding box center [1453, 269] width 61 height 33
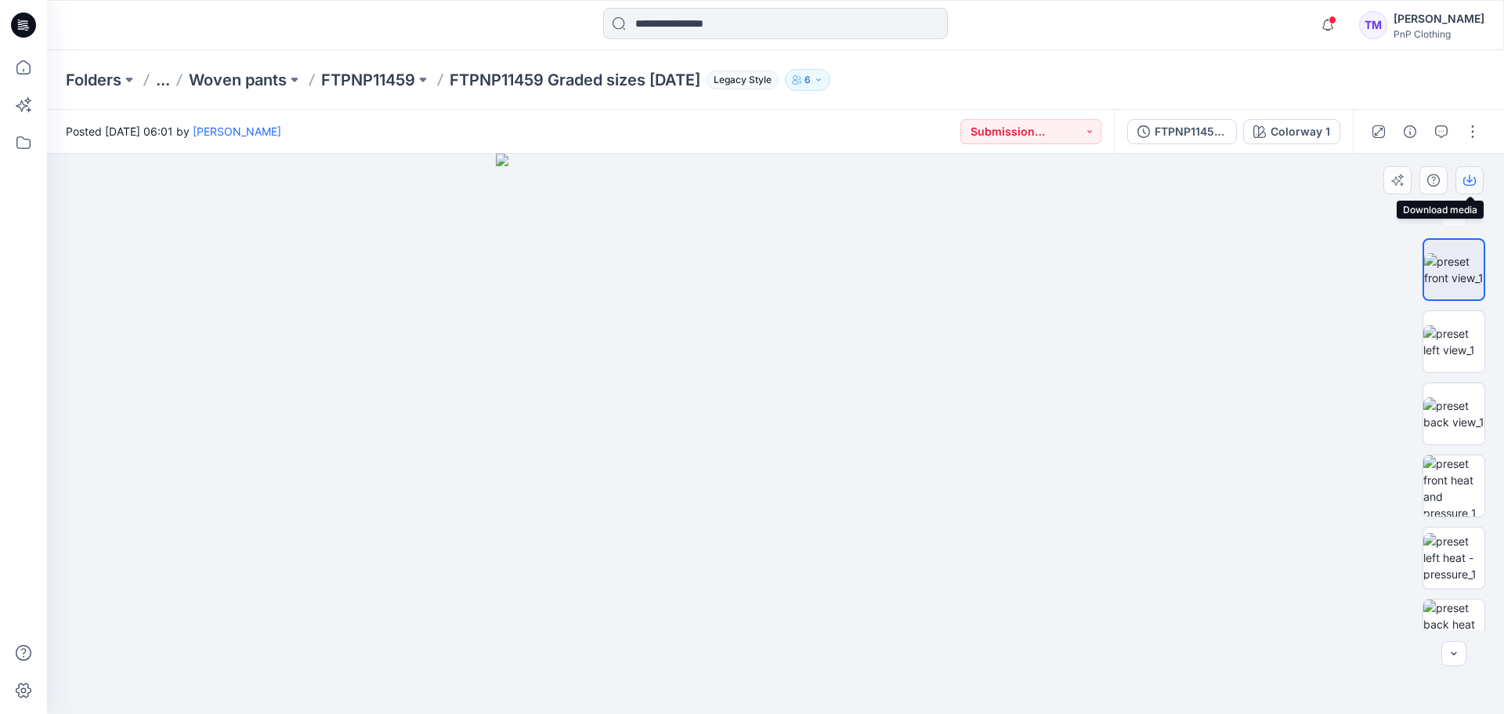
click at [1469, 182] on icon "button" at bounding box center [1469, 179] width 6 height 8
click at [1256, 530] on div at bounding box center [775, 434] width 1457 height 560
click at [1454, 336] on img at bounding box center [1453, 341] width 61 height 33
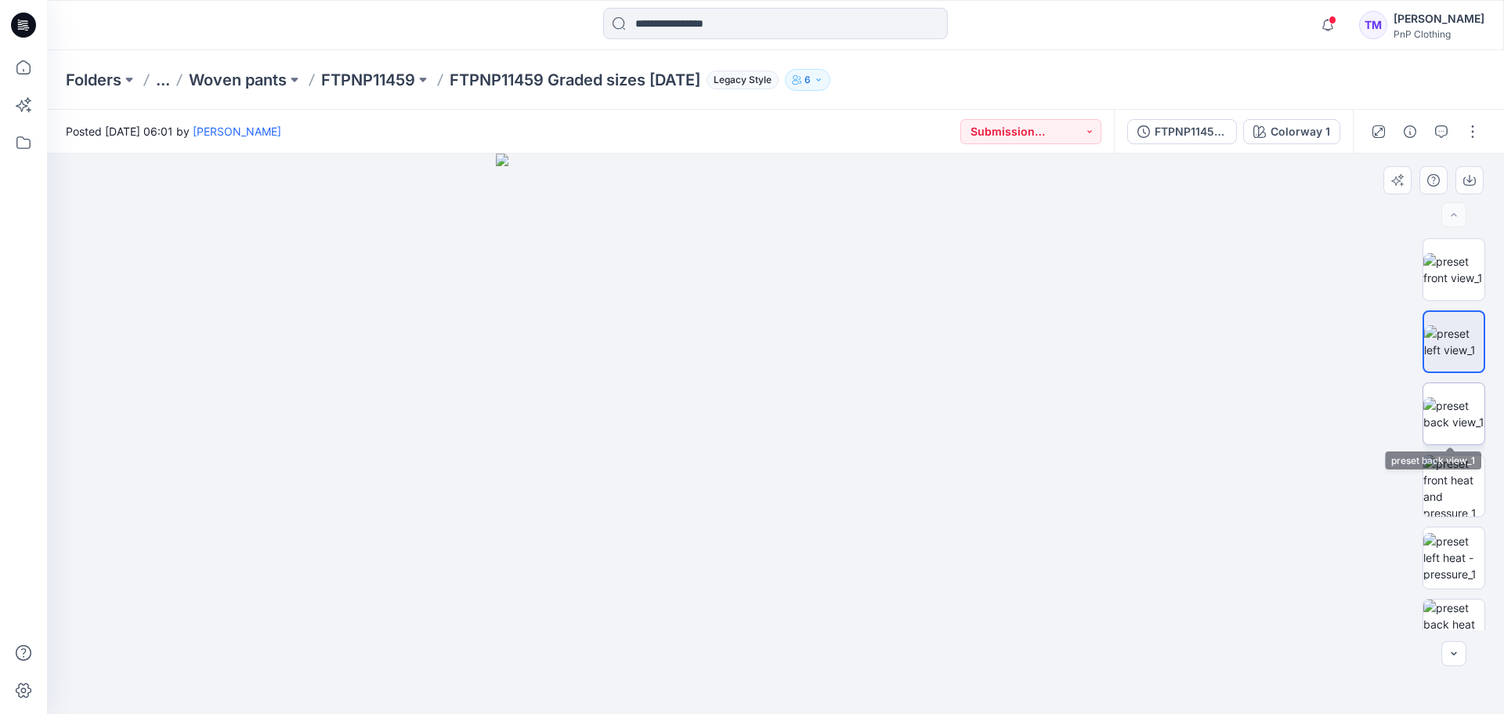
click at [1467, 418] on img at bounding box center [1453, 413] width 61 height 33
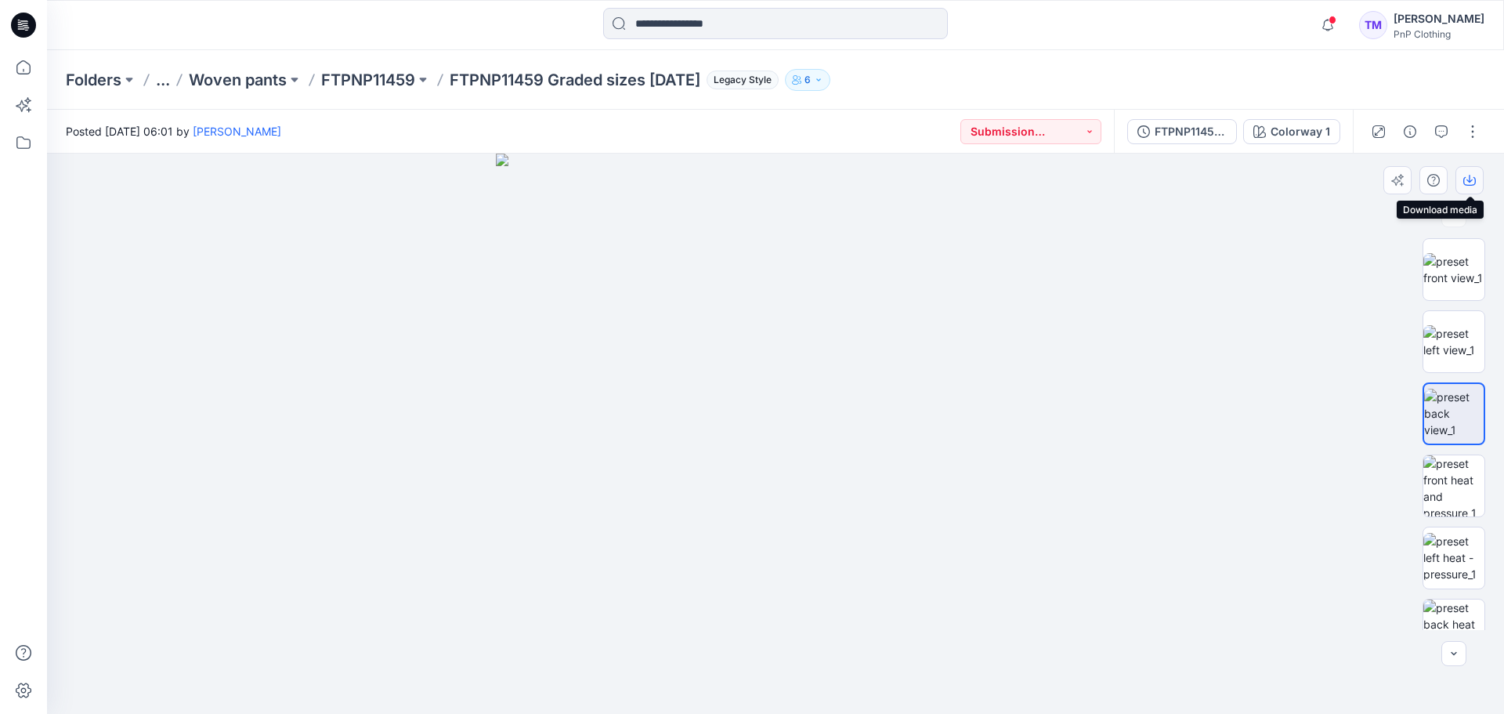
click at [1468, 179] on icon "button" at bounding box center [1469, 180] width 13 height 13
click at [1448, 484] on img at bounding box center [1453, 485] width 61 height 61
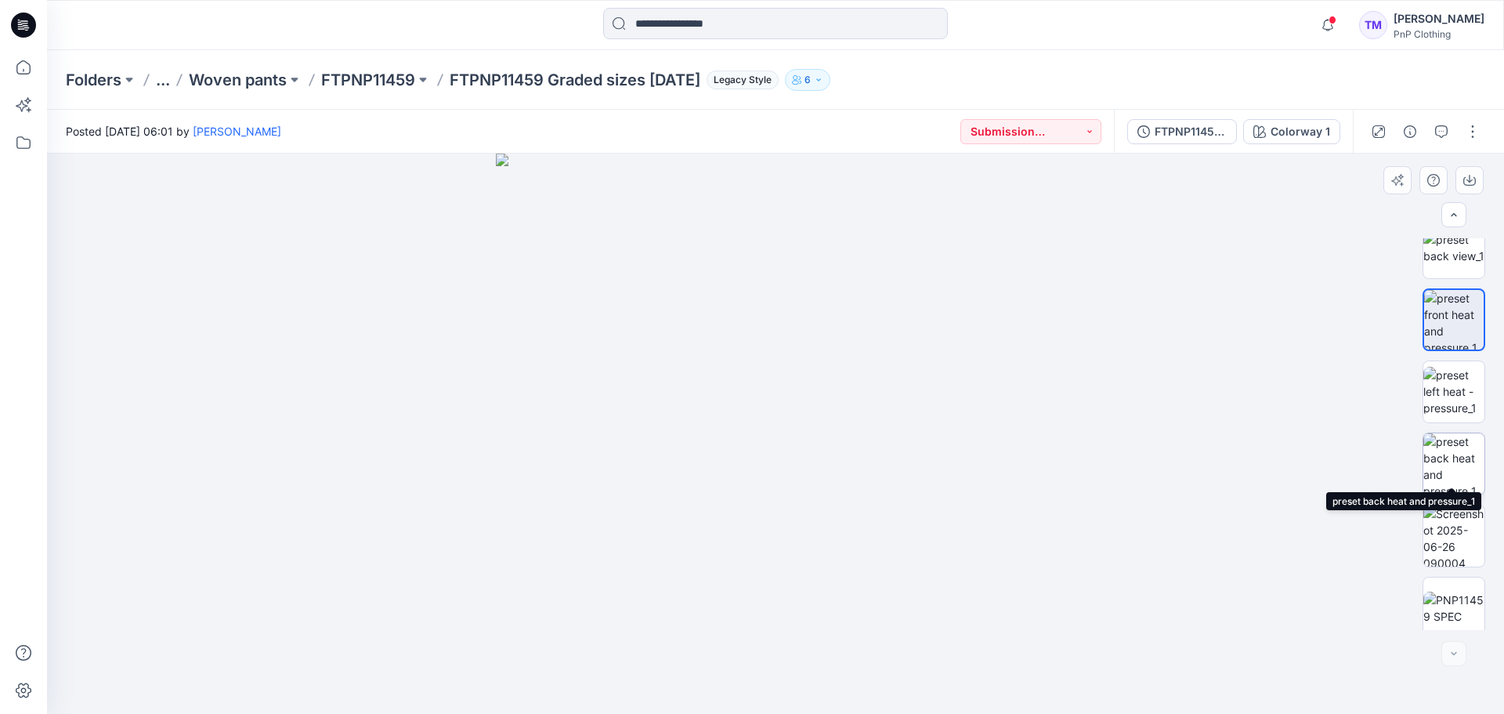
scroll to position [175, 0]
click at [1456, 446] on img at bounding box center [1453, 454] width 61 height 61
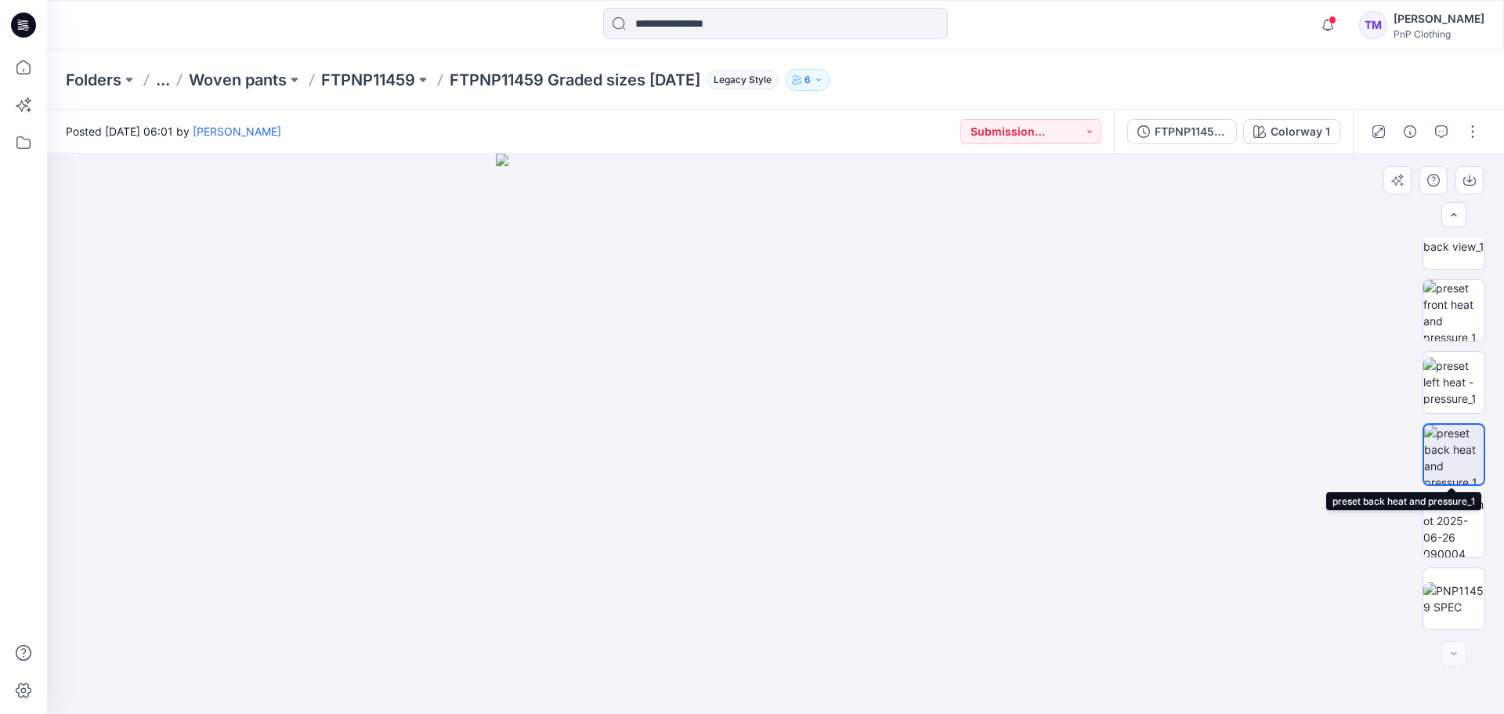
click at [1449, 436] on img at bounding box center [1454, 455] width 60 height 60
click at [1469, 180] on icon "button" at bounding box center [1469, 180] width 13 height 13
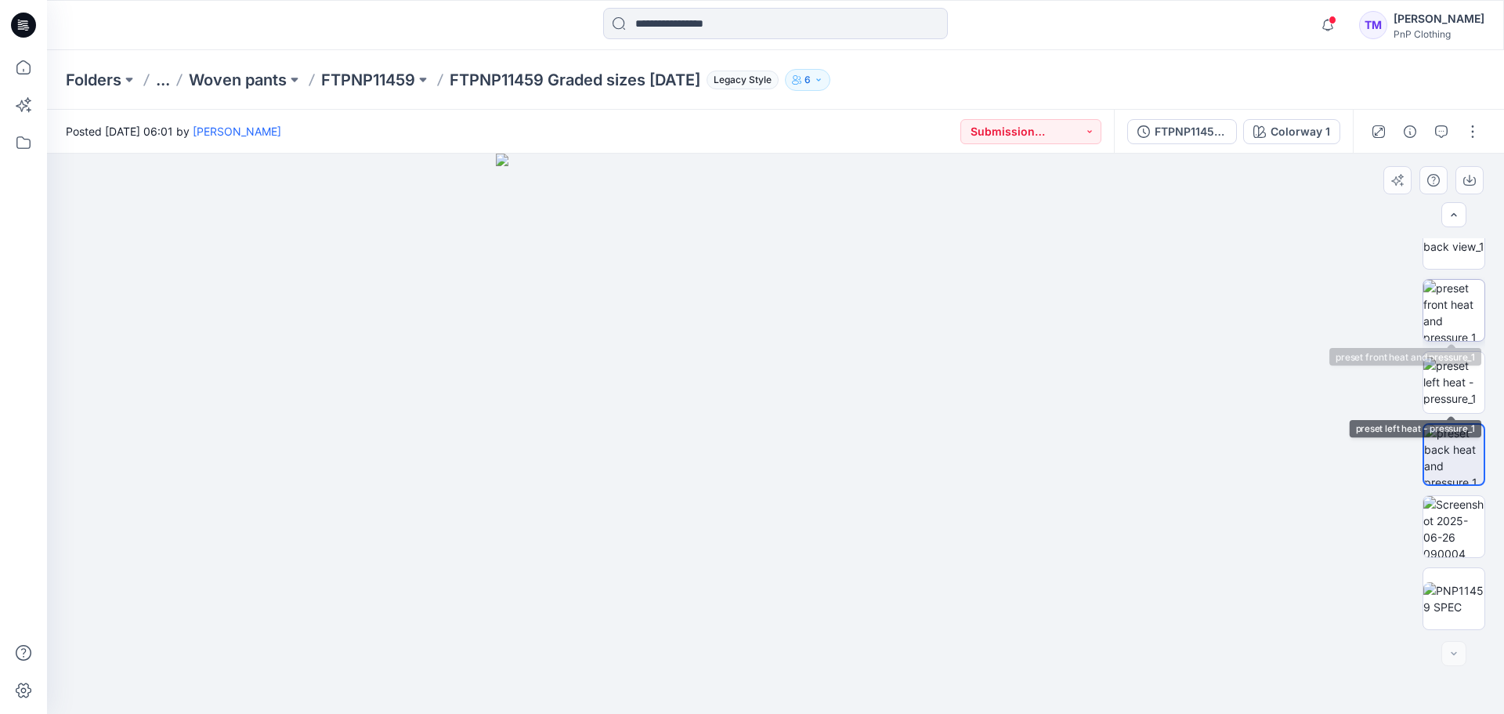
click at [1441, 318] on img at bounding box center [1453, 310] width 61 height 61
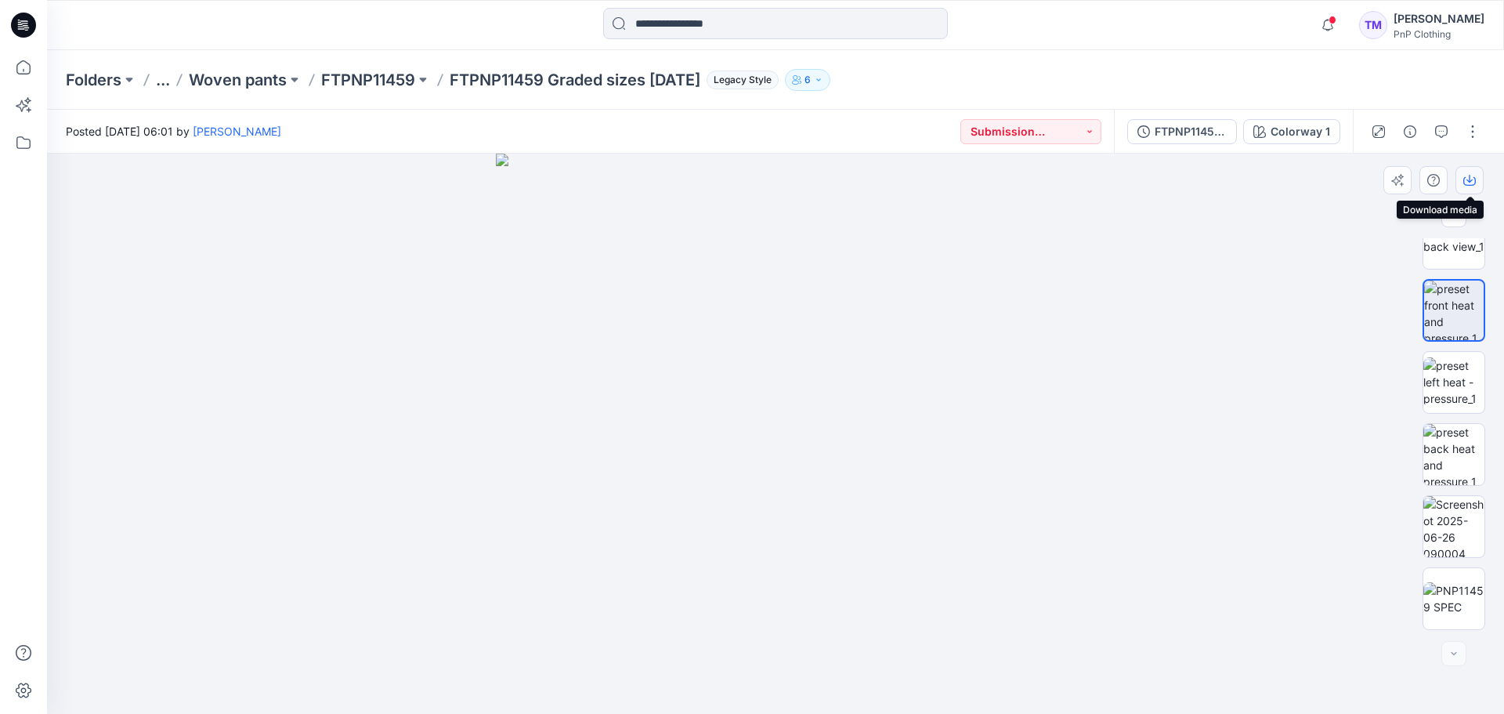
click at [1469, 180] on icon "button" at bounding box center [1469, 180] width 13 height 13
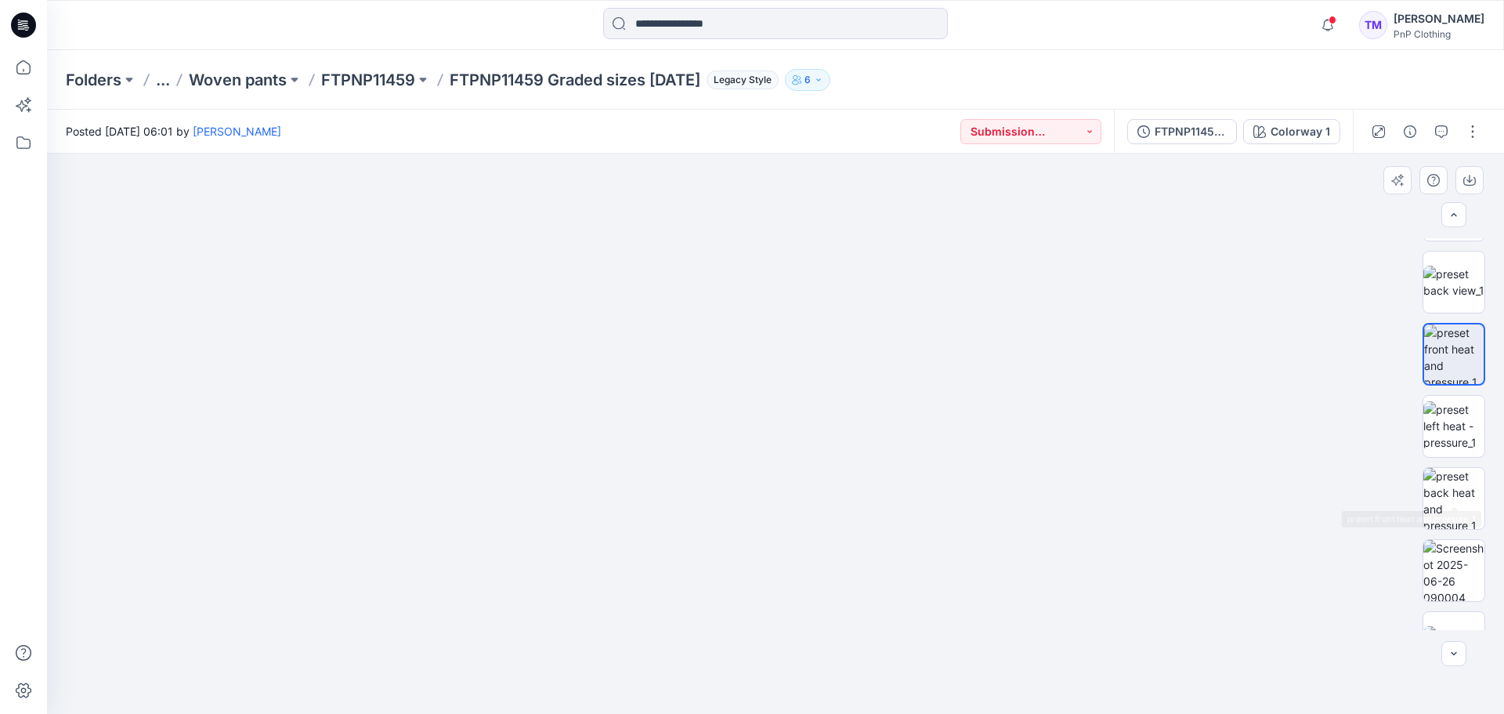
scroll to position [0, 0]
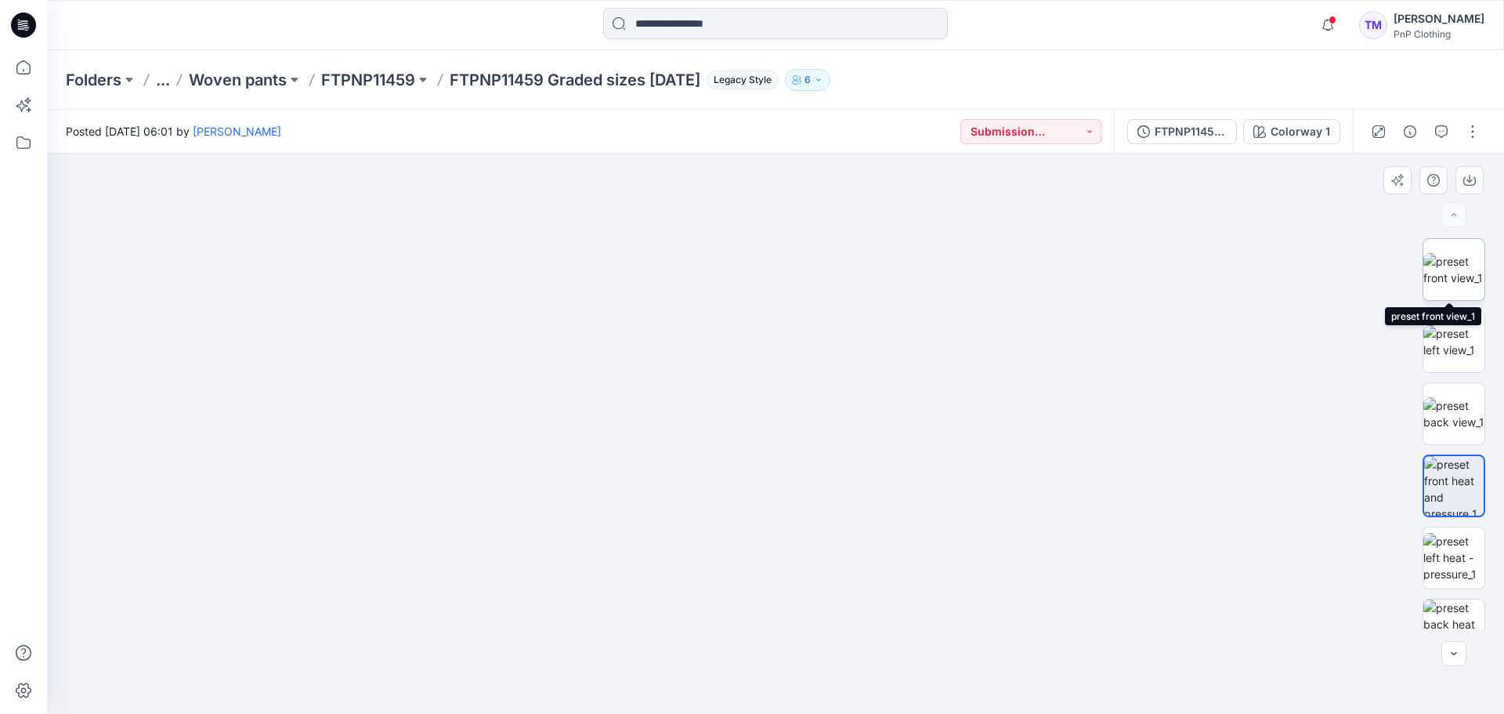
click at [1438, 254] on img at bounding box center [1453, 269] width 61 height 33
click at [371, 83] on p "FTPNP11459" at bounding box center [368, 80] width 94 height 22
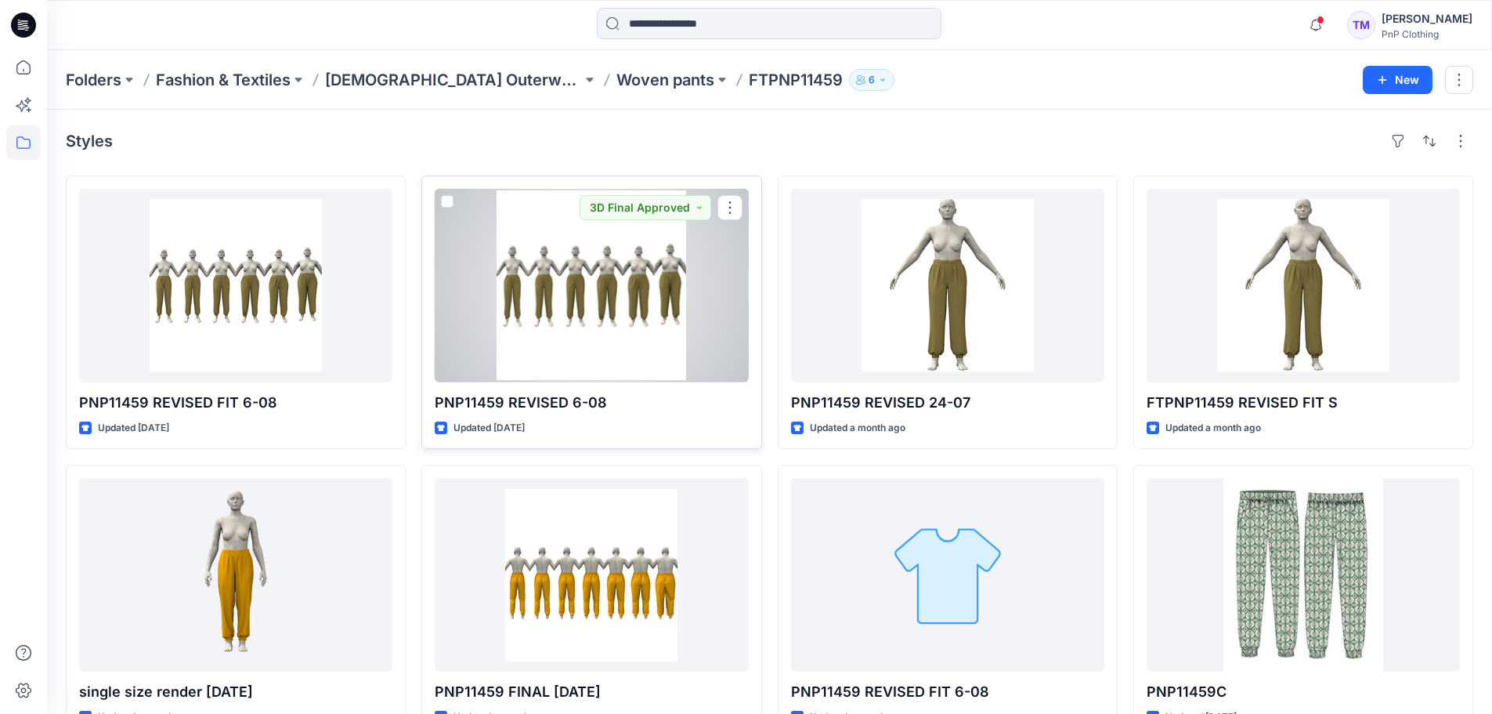
click at [582, 273] on div at bounding box center [591, 285] width 313 height 193
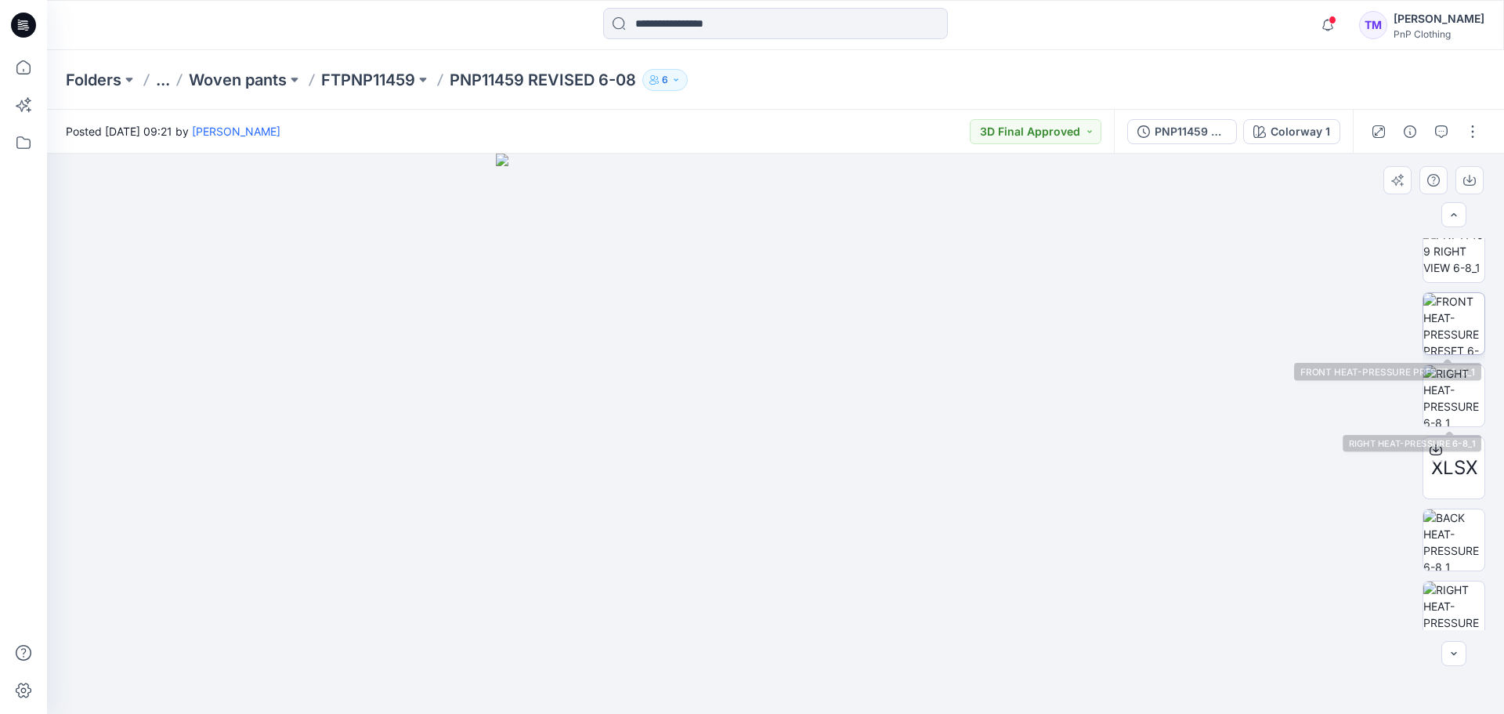
click at [1437, 313] on img at bounding box center [1453, 323] width 61 height 61
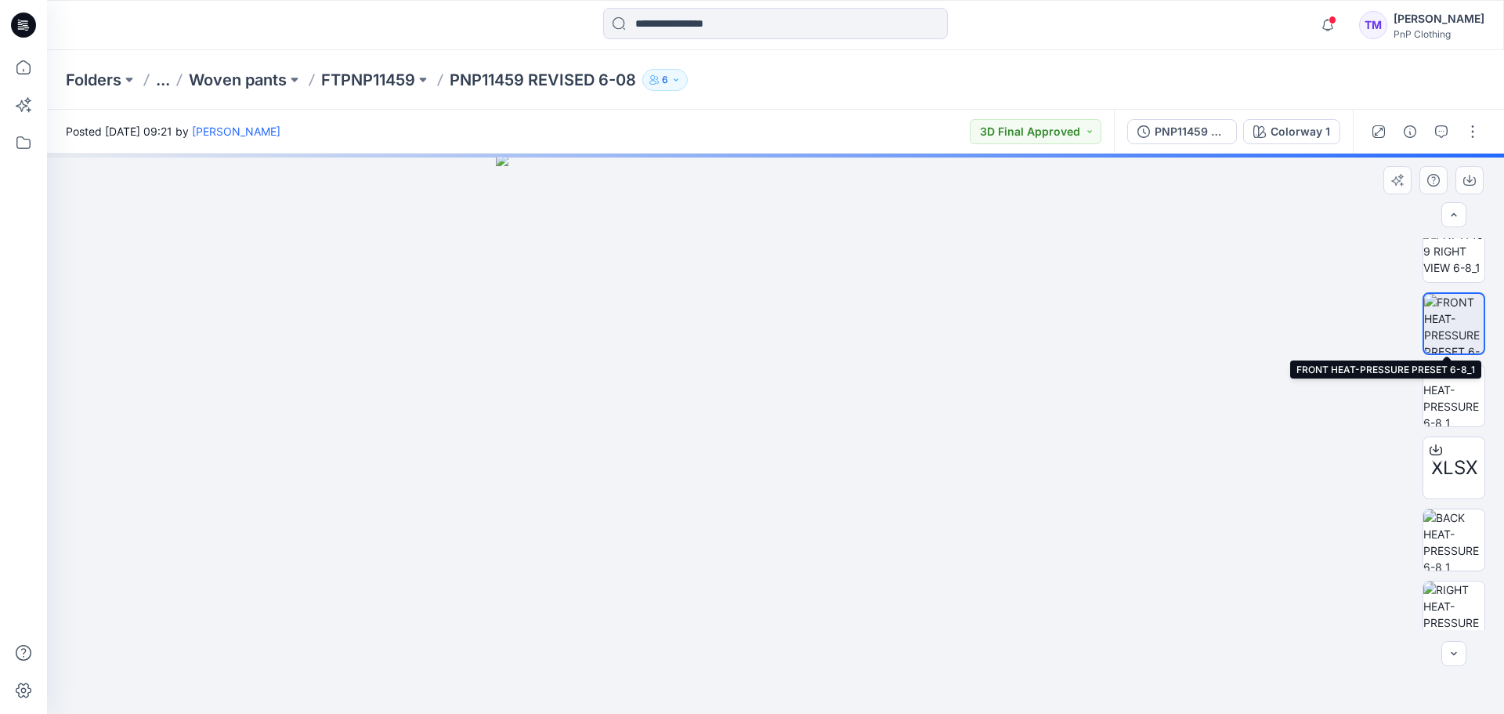
scroll to position [235, 0]
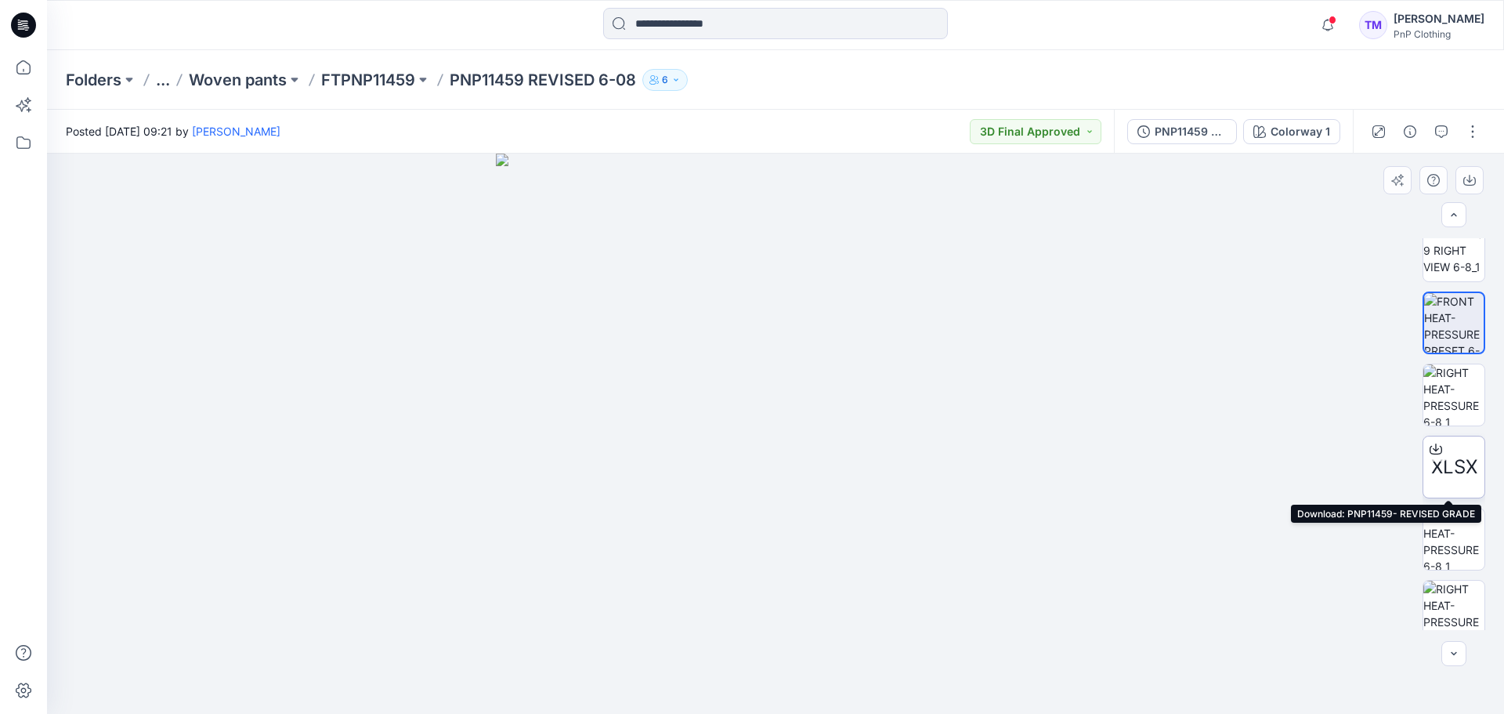
click at [1451, 448] on div "XLSX" at bounding box center [1453, 467] width 63 height 63
click at [1452, 520] on img at bounding box center [1453, 538] width 61 height 61
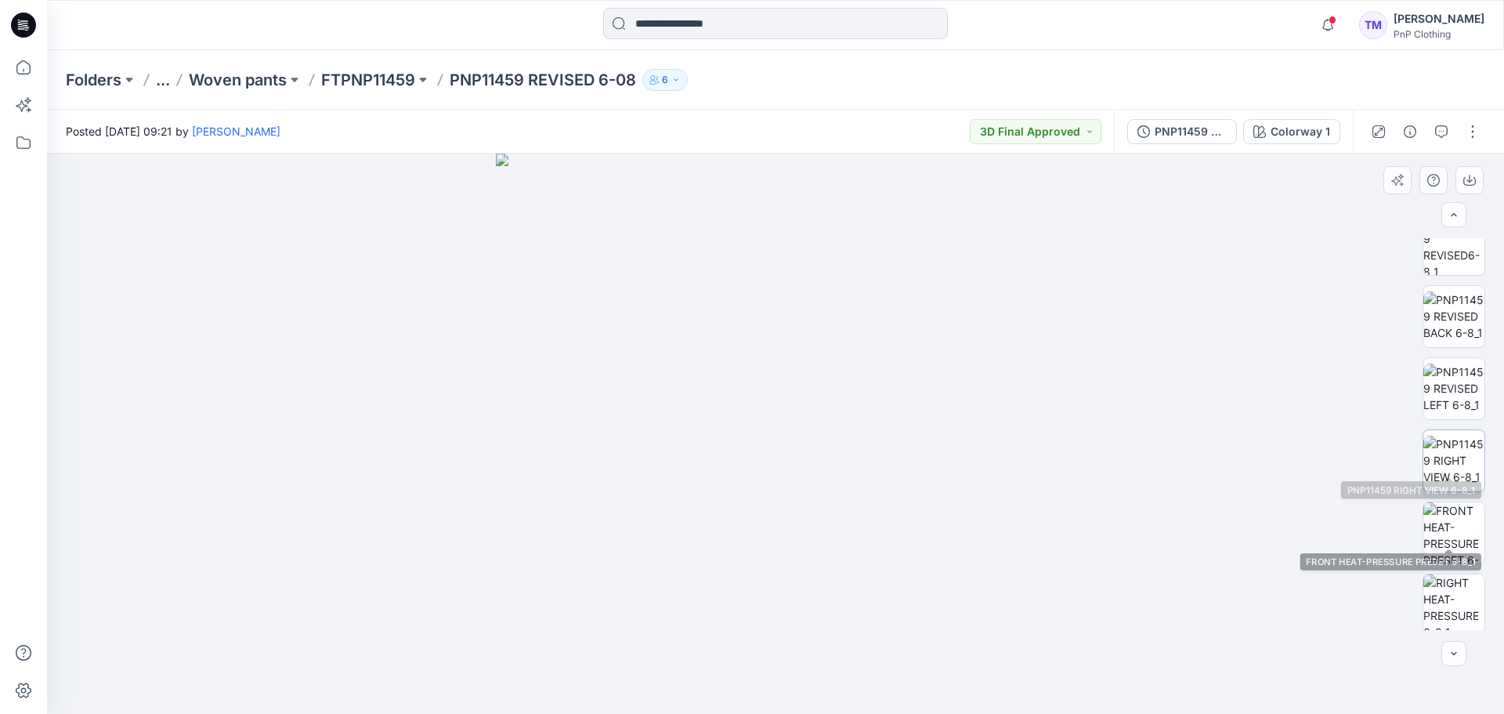
scroll to position [0, 0]
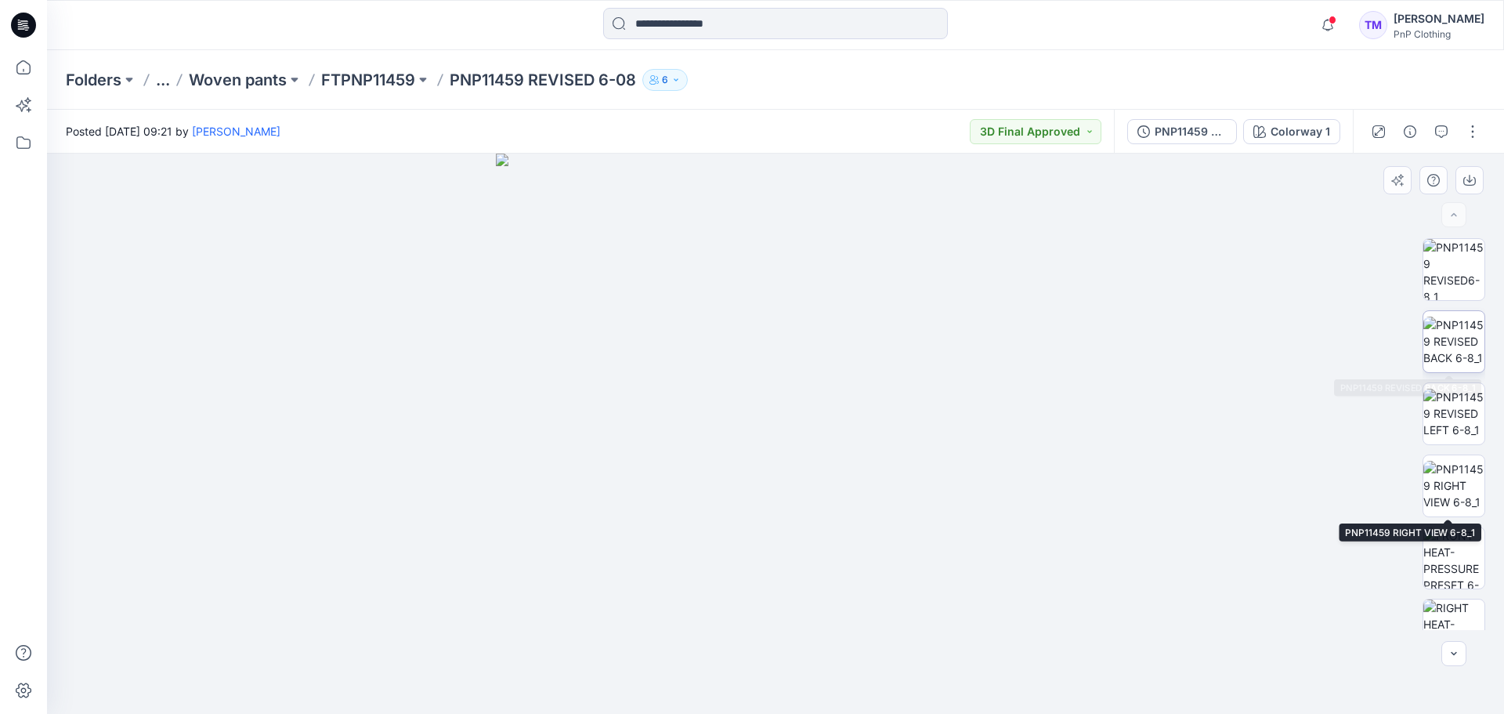
click at [1460, 340] on img at bounding box center [1453, 340] width 61 height 49
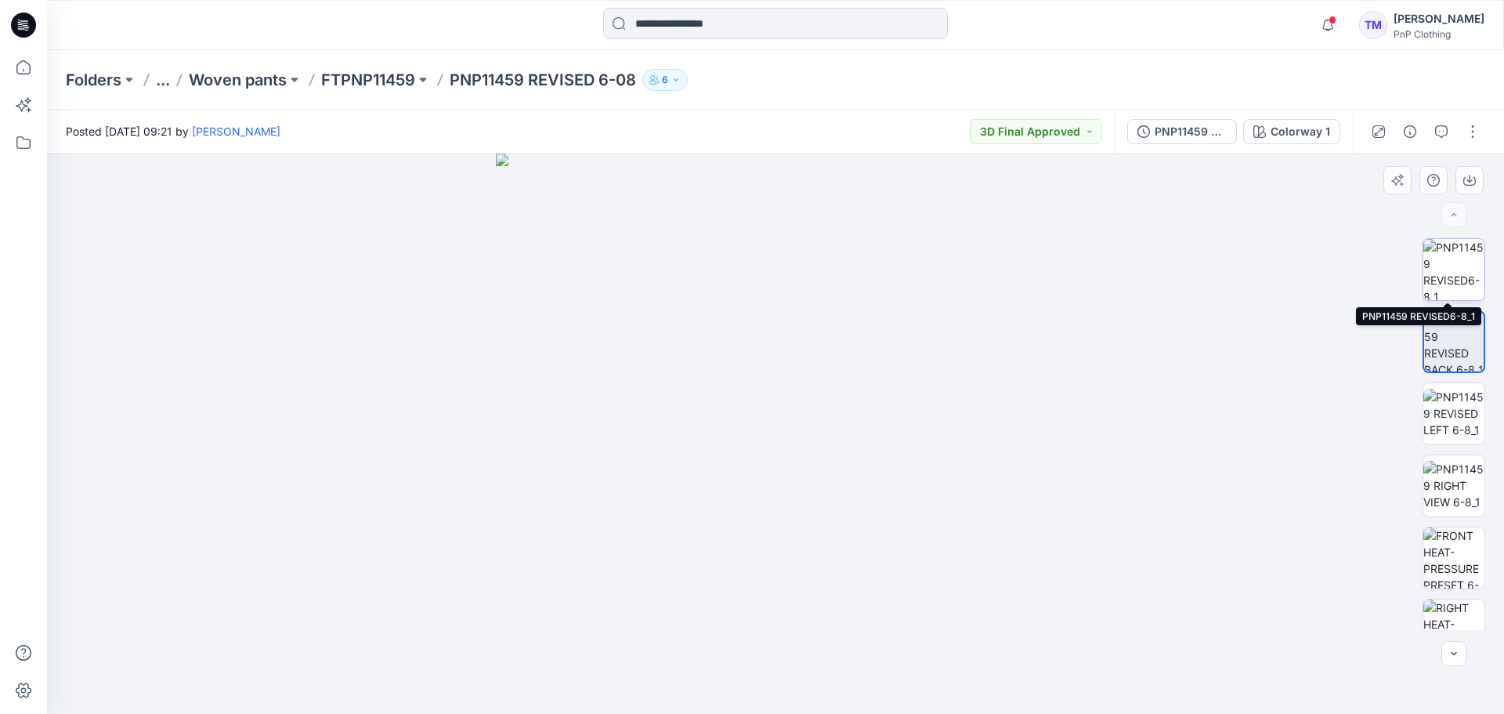
click at [1463, 266] on img at bounding box center [1453, 269] width 61 height 61
